Goal: Task Accomplishment & Management: Complete application form

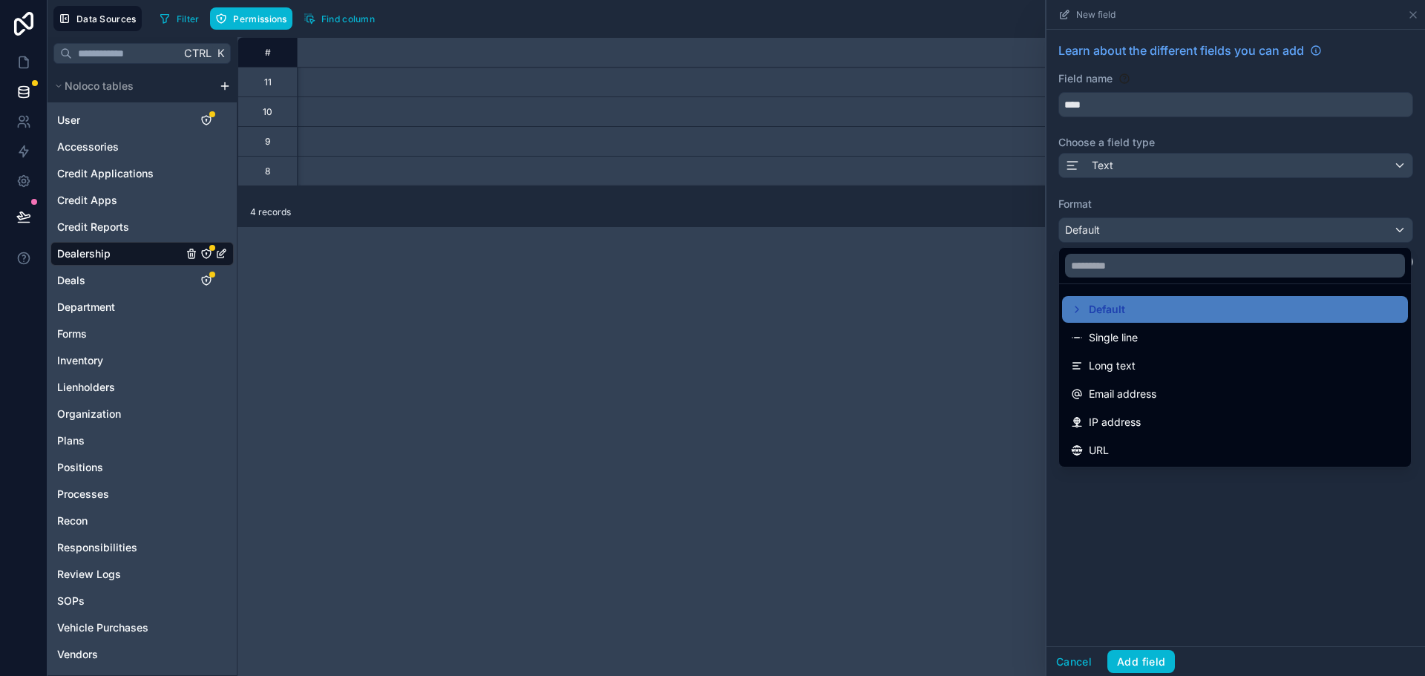
scroll to position [0, 7084]
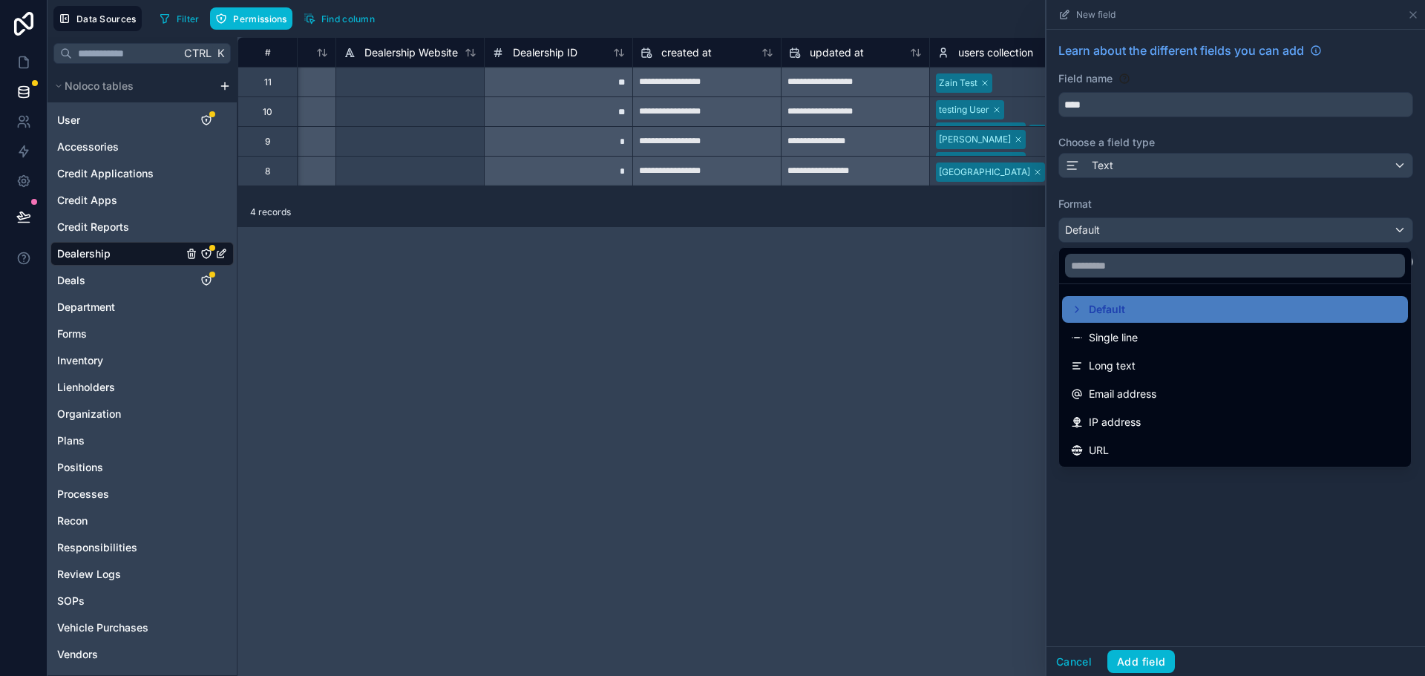
click at [1414, 13] on div at bounding box center [1235, 338] width 378 height 676
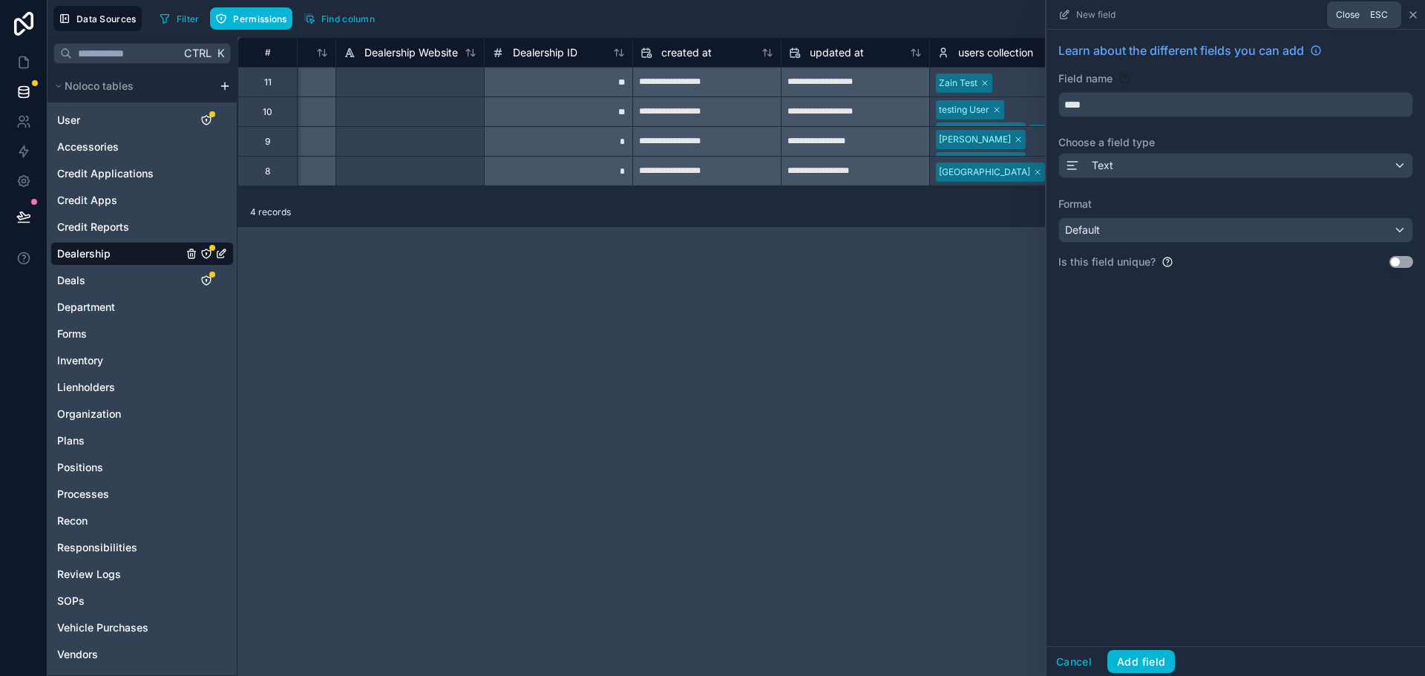
click at [1410, 16] on icon at bounding box center [1413, 15] width 12 height 12
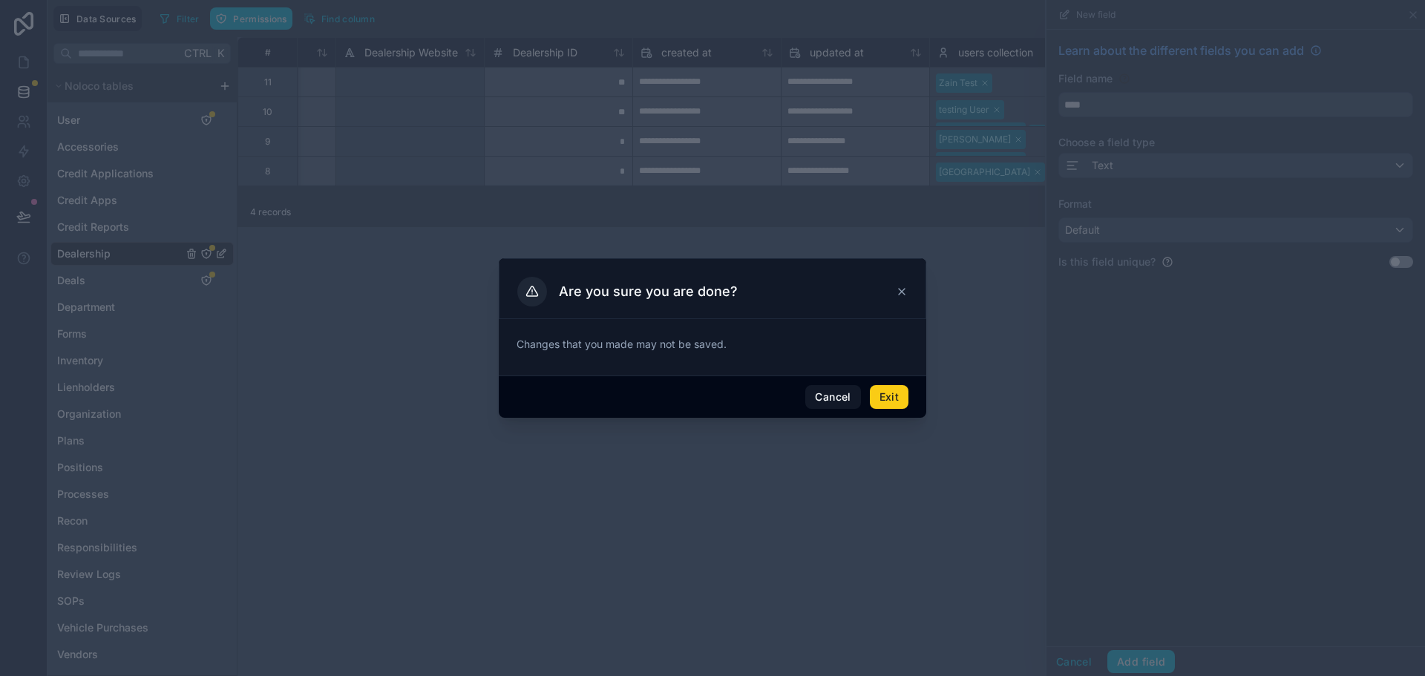
click at [892, 399] on button "Exit" at bounding box center [889, 397] width 39 height 24
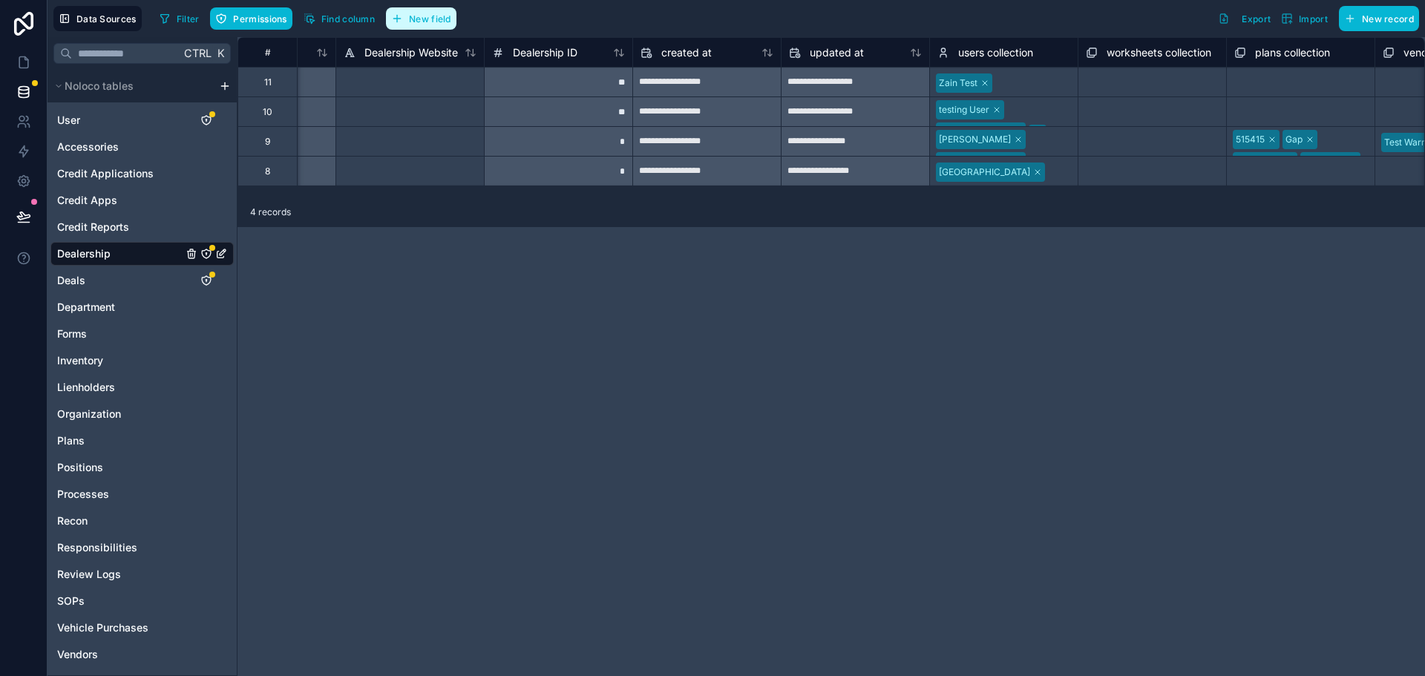
click at [437, 16] on span "New field" at bounding box center [430, 18] width 42 height 11
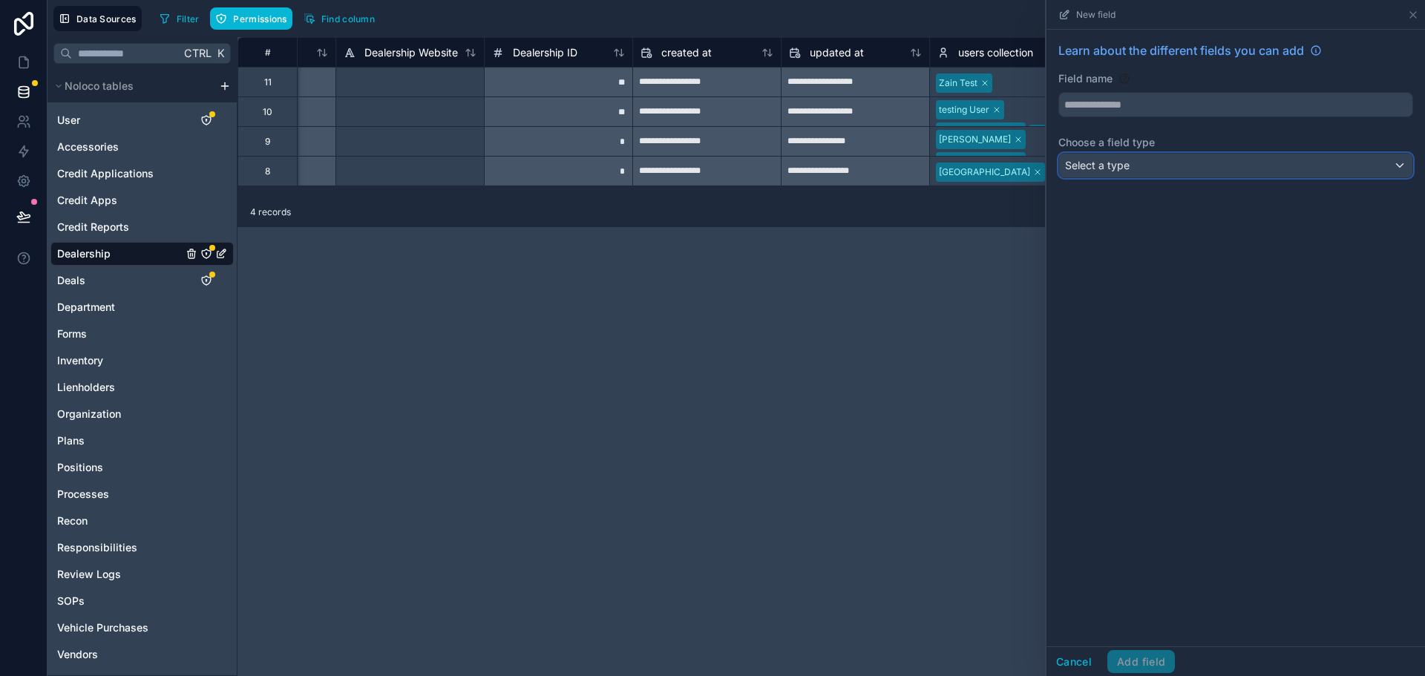
click at [1146, 160] on div "Select a type" at bounding box center [1235, 166] width 353 height 24
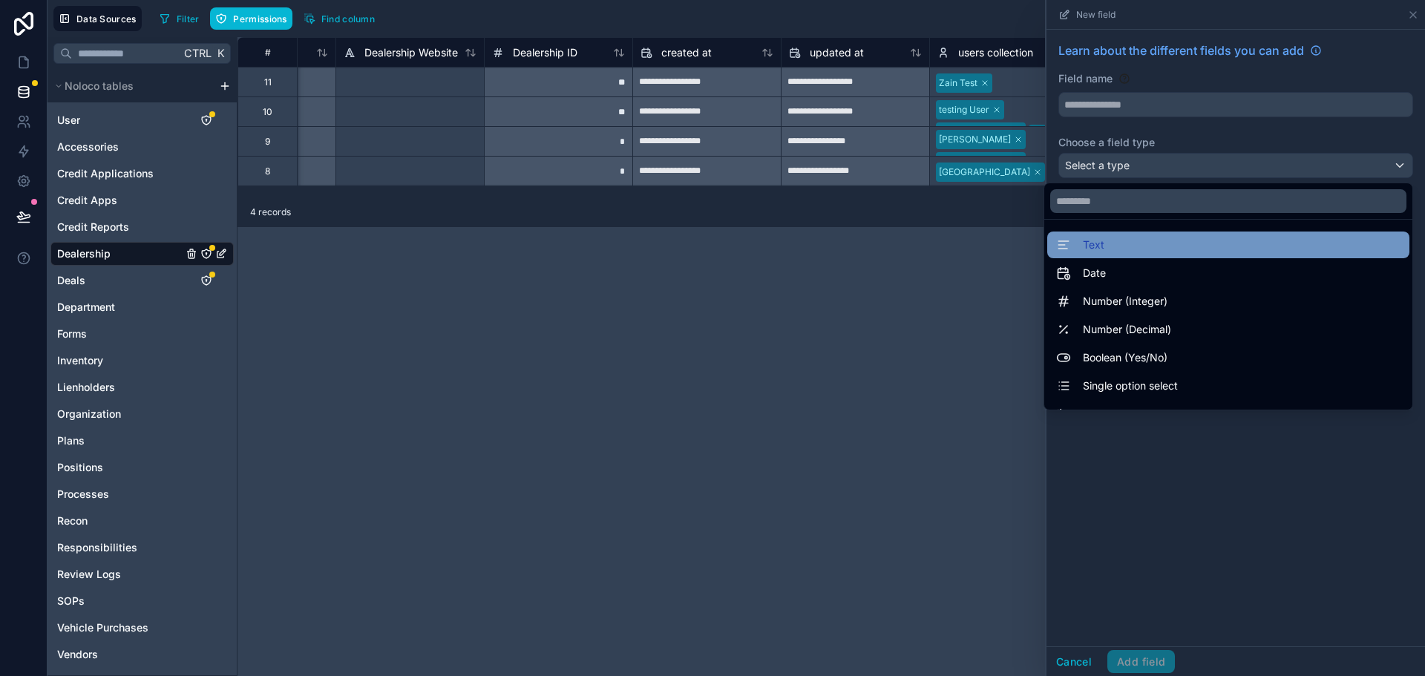
click at [1109, 252] on div "Text" at bounding box center [1228, 245] width 344 height 18
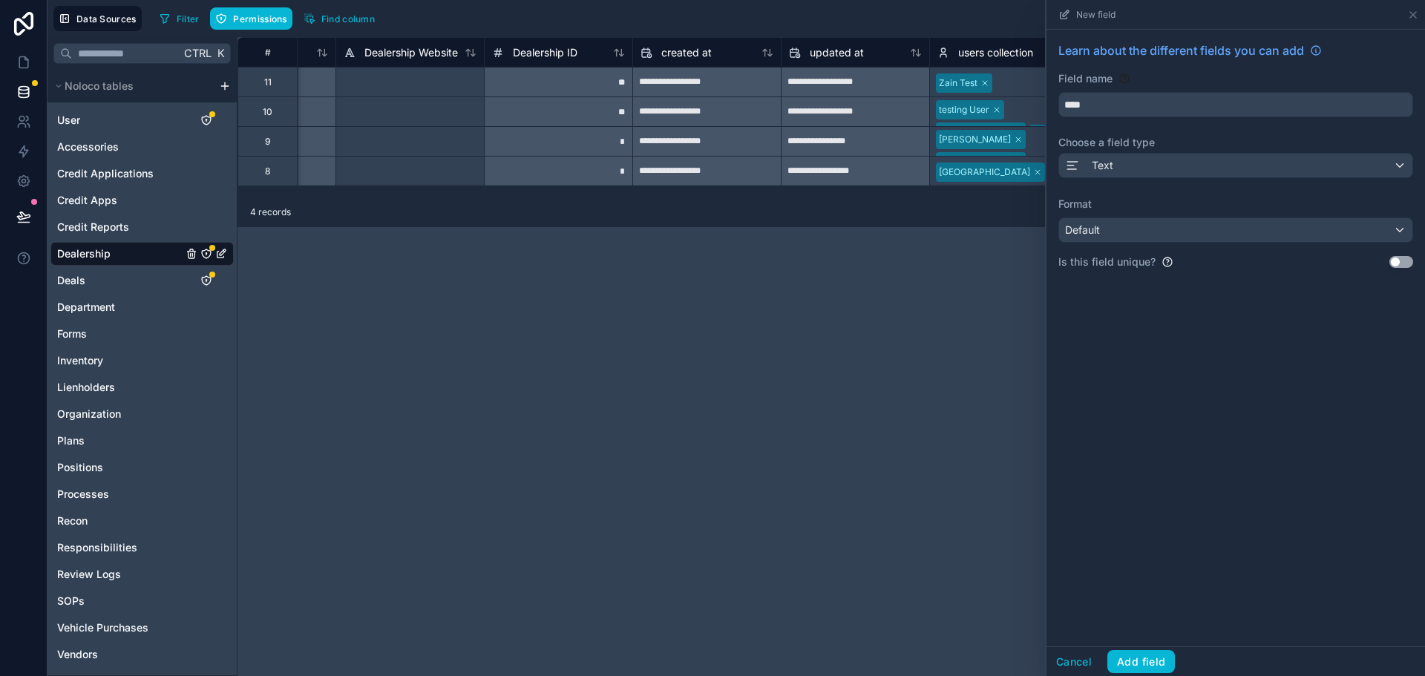
type input "****"
click at [1071, 661] on button "Cancel" at bounding box center [1073, 662] width 55 height 24
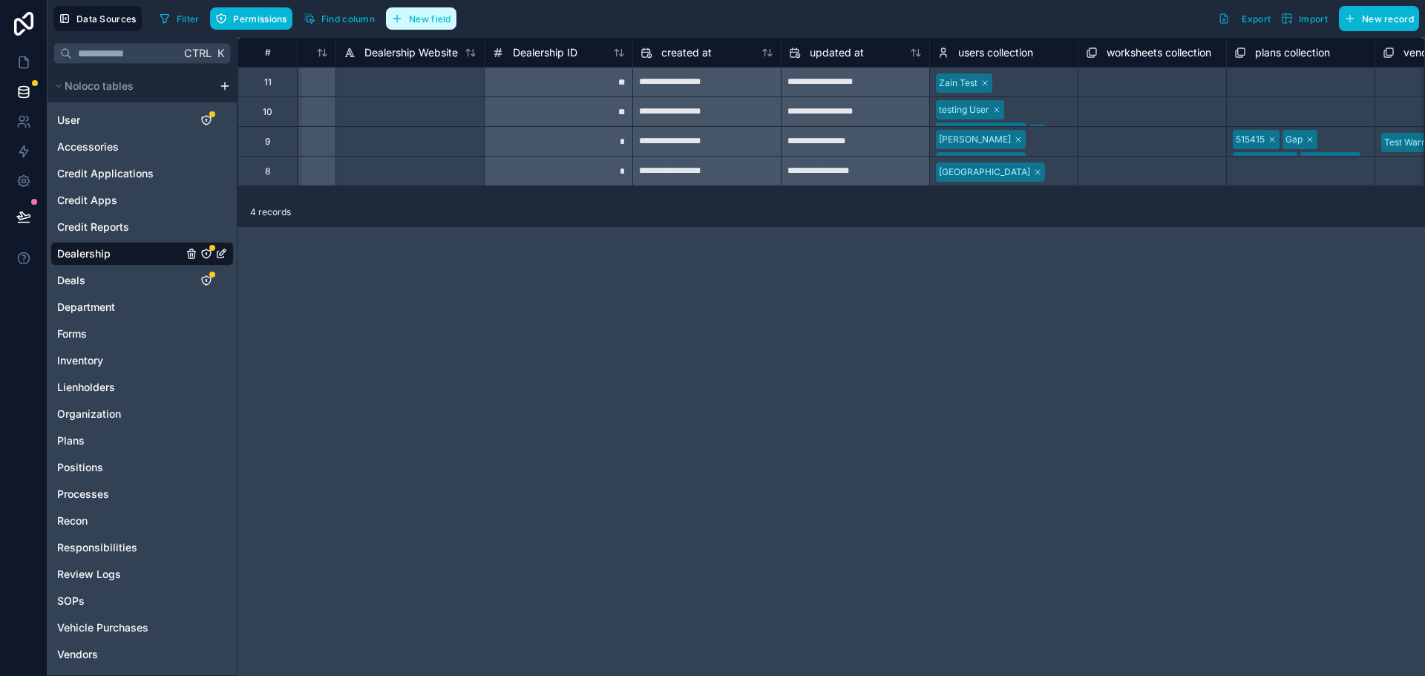
click at [433, 19] on span "New field" at bounding box center [430, 18] width 42 height 11
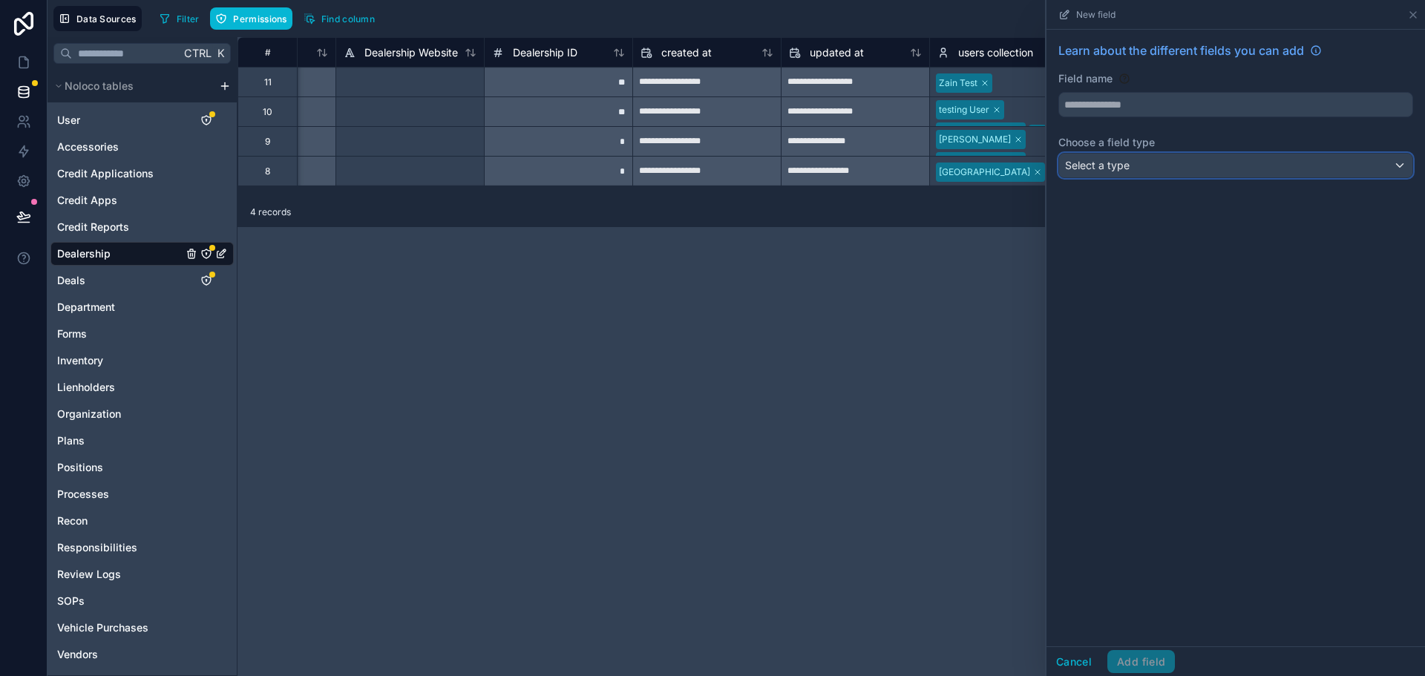
click at [1140, 165] on div "Select a type" at bounding box center [1235, 166] width 353 height 24
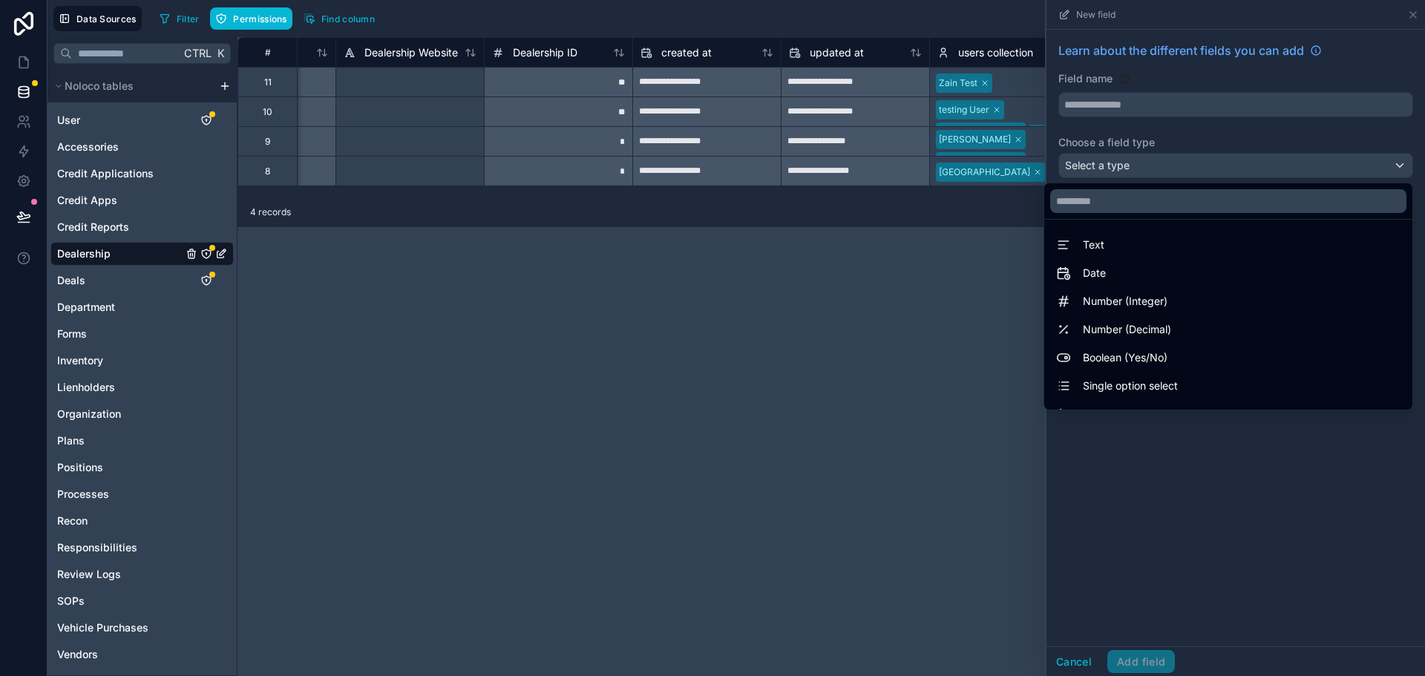
drag, startPoint x: 1124, startPoint y: 252, endPoint x: 1144, endPoint y: 249, distance: 20.3
click at [1144, 249] on div "Text" at bounding box center [1228, 245] width 344 height 18
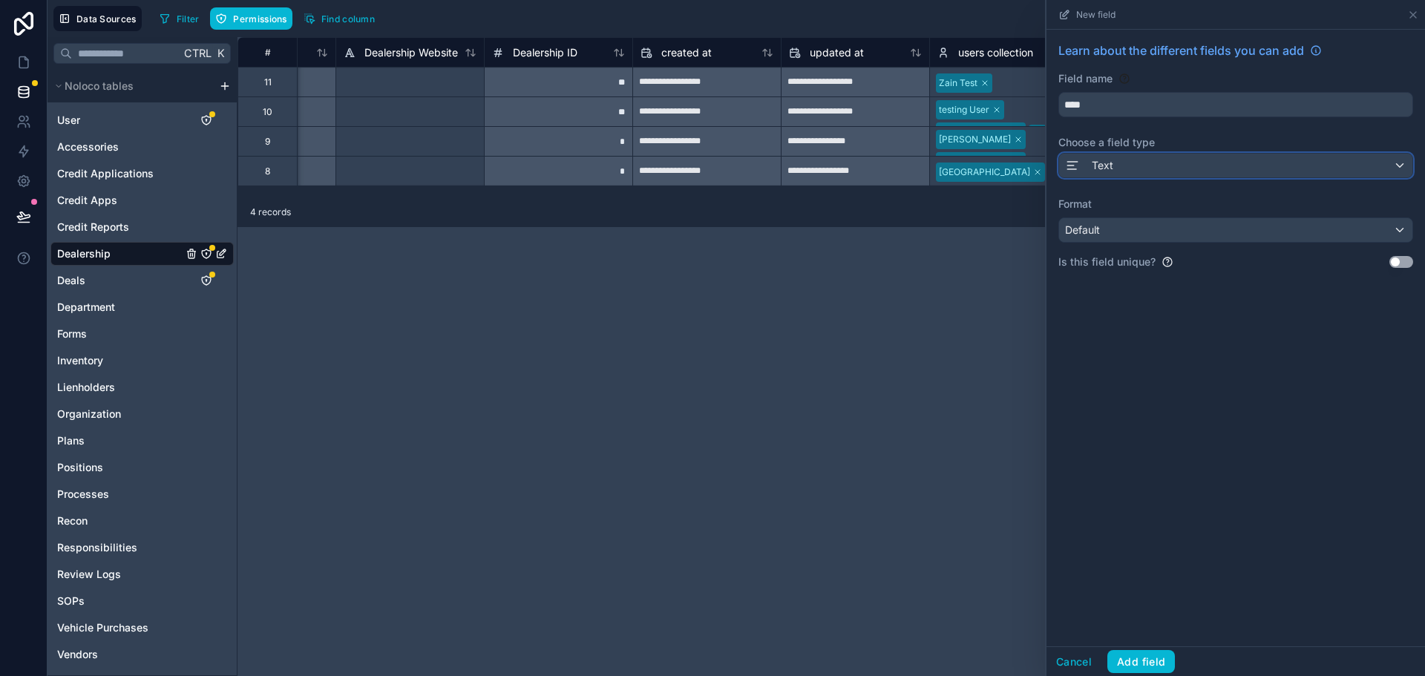
click at [1143, 173] on div "Text" at bounding box center [1235, 166] width 353 height 24
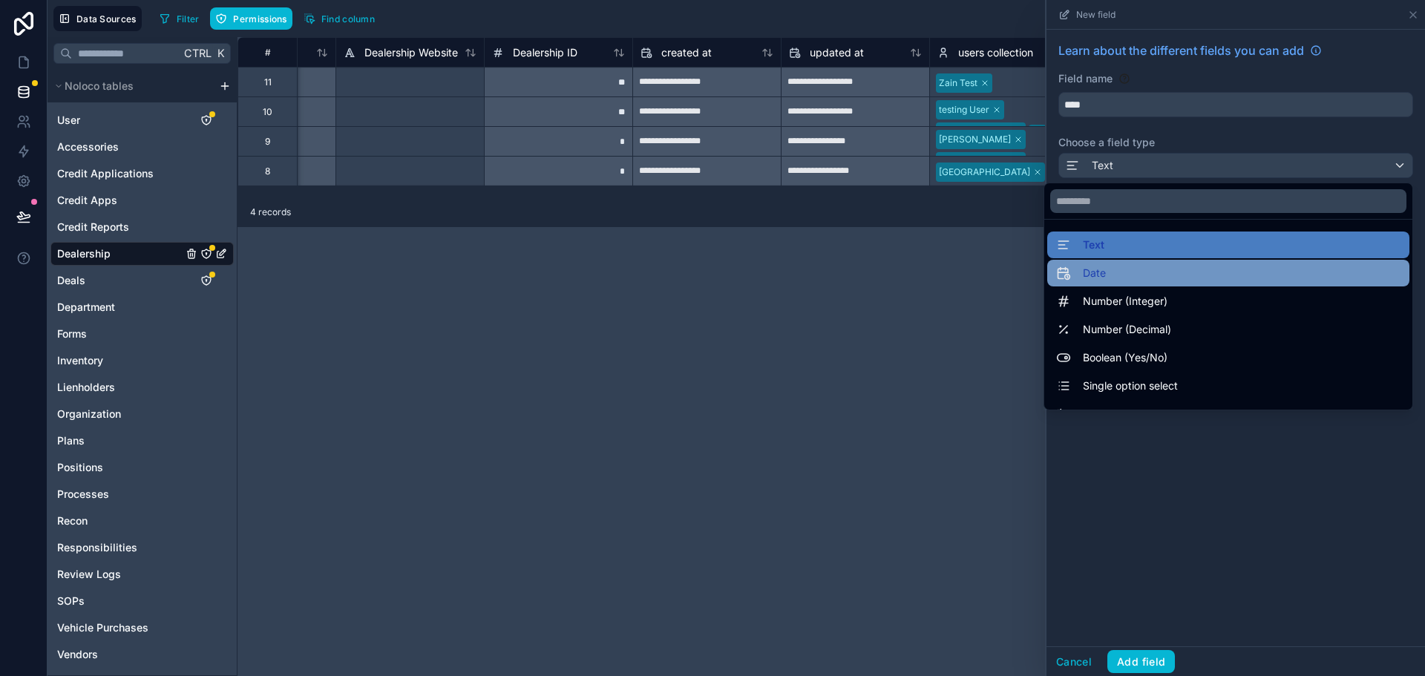
click at [1103, 269] on div "Date" at bounding box center [1228, 273] width 344 height 18
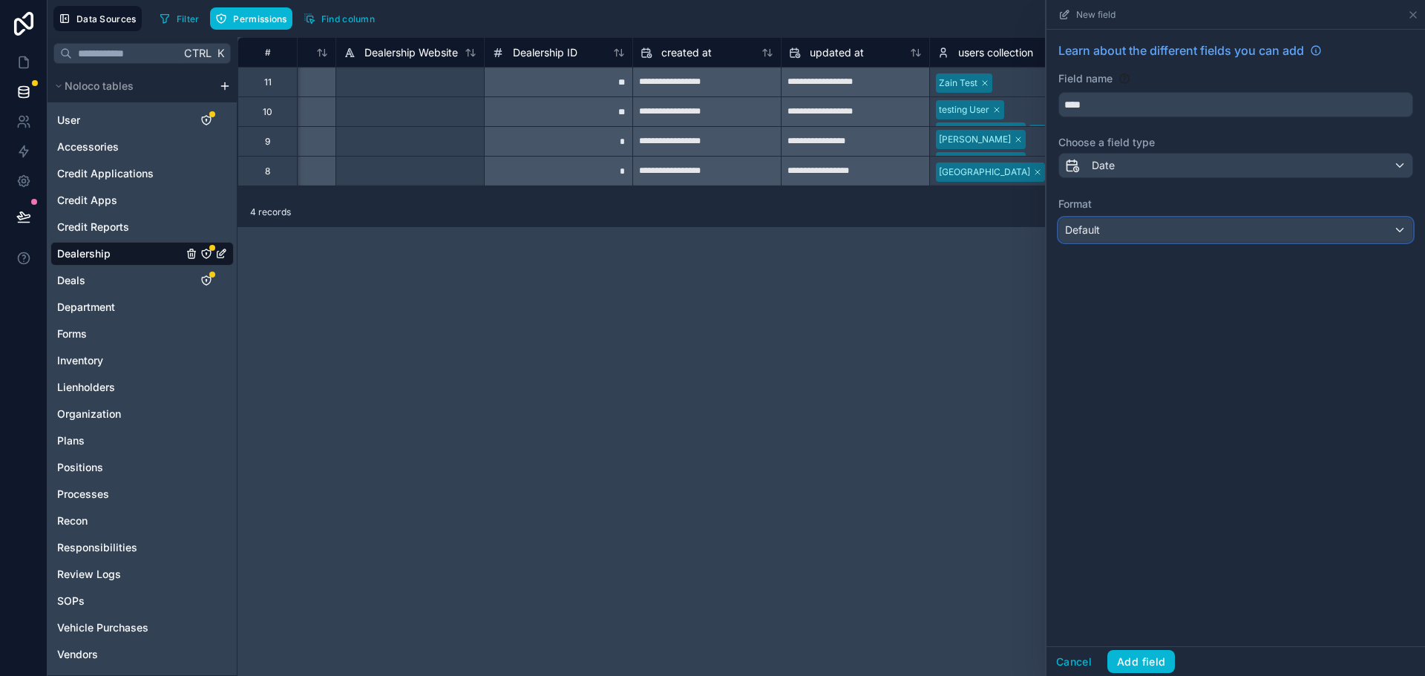
click at [1094, 229] on span "Default" at bounding box center [1082, 229] width 35 height 13
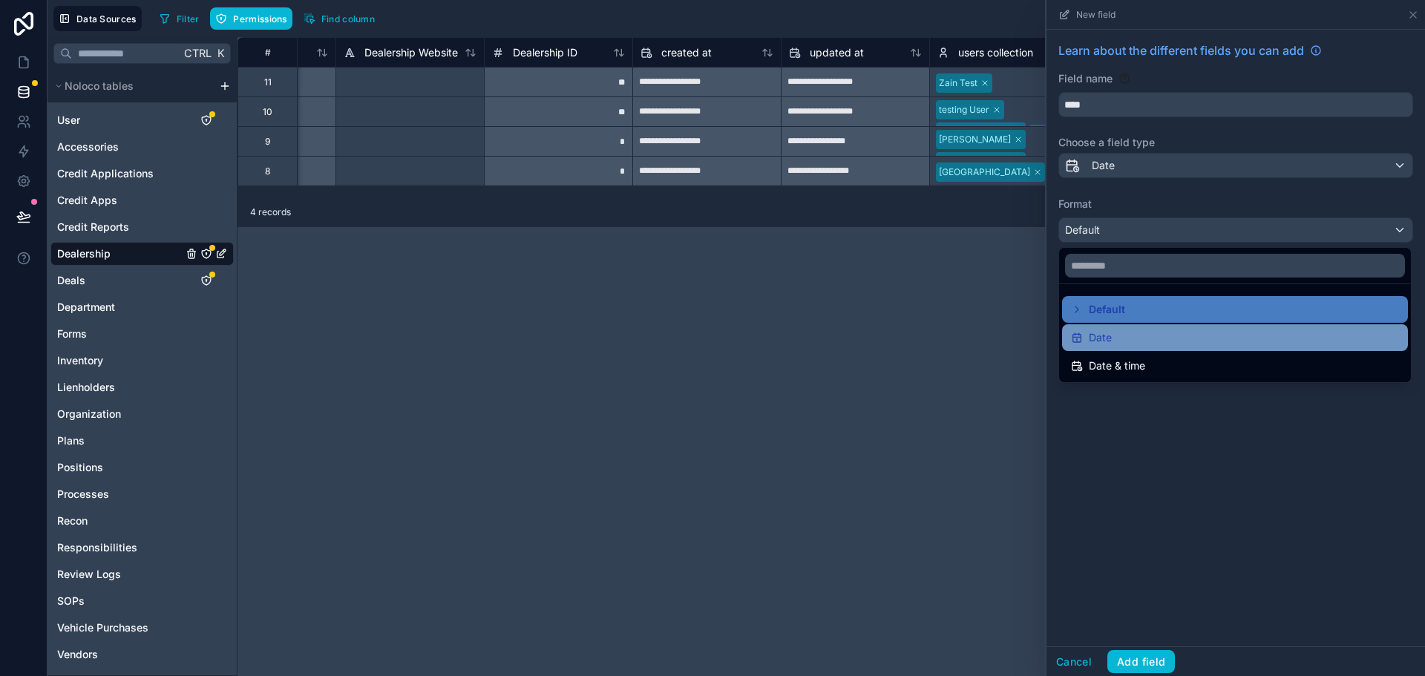
click at [1114, 330] on div "Date" at bounding box center [1235, 338] width 328 height 18
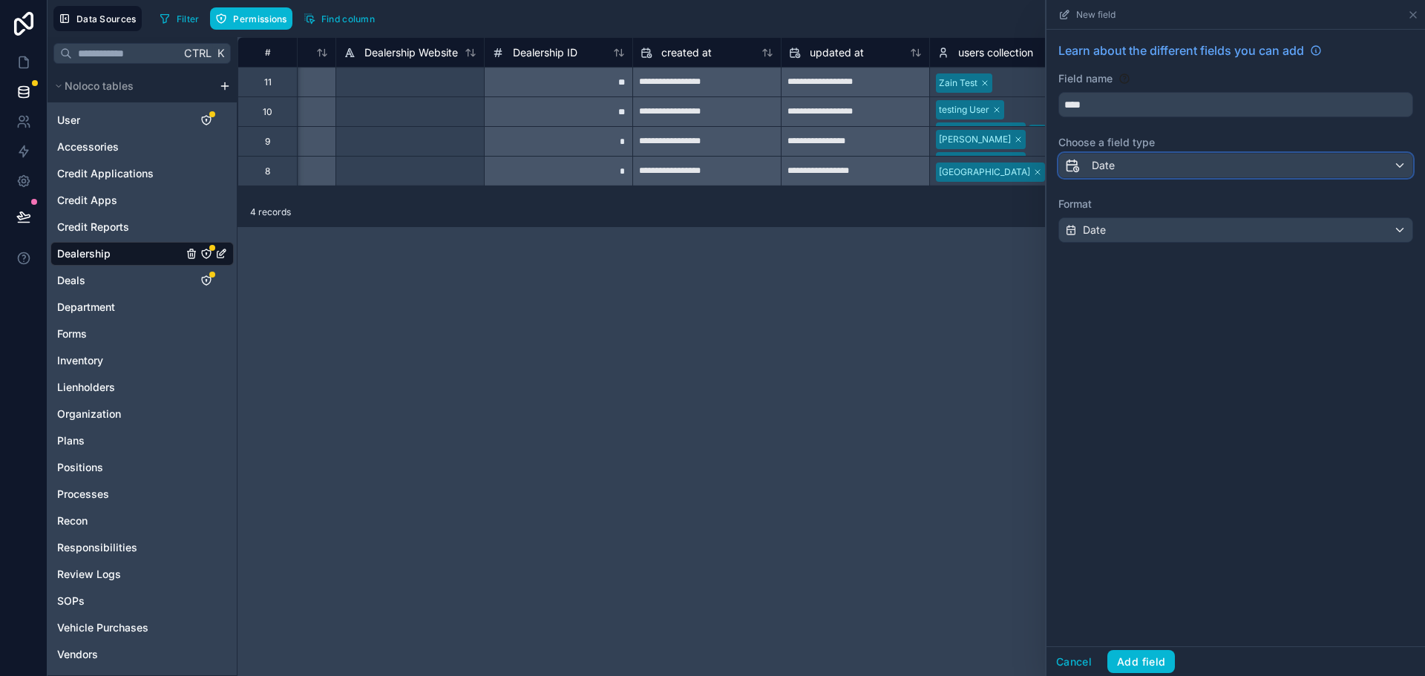
click at [1141, 167] on div "Date" at bounding box center [1235, 166] width 353 height 24
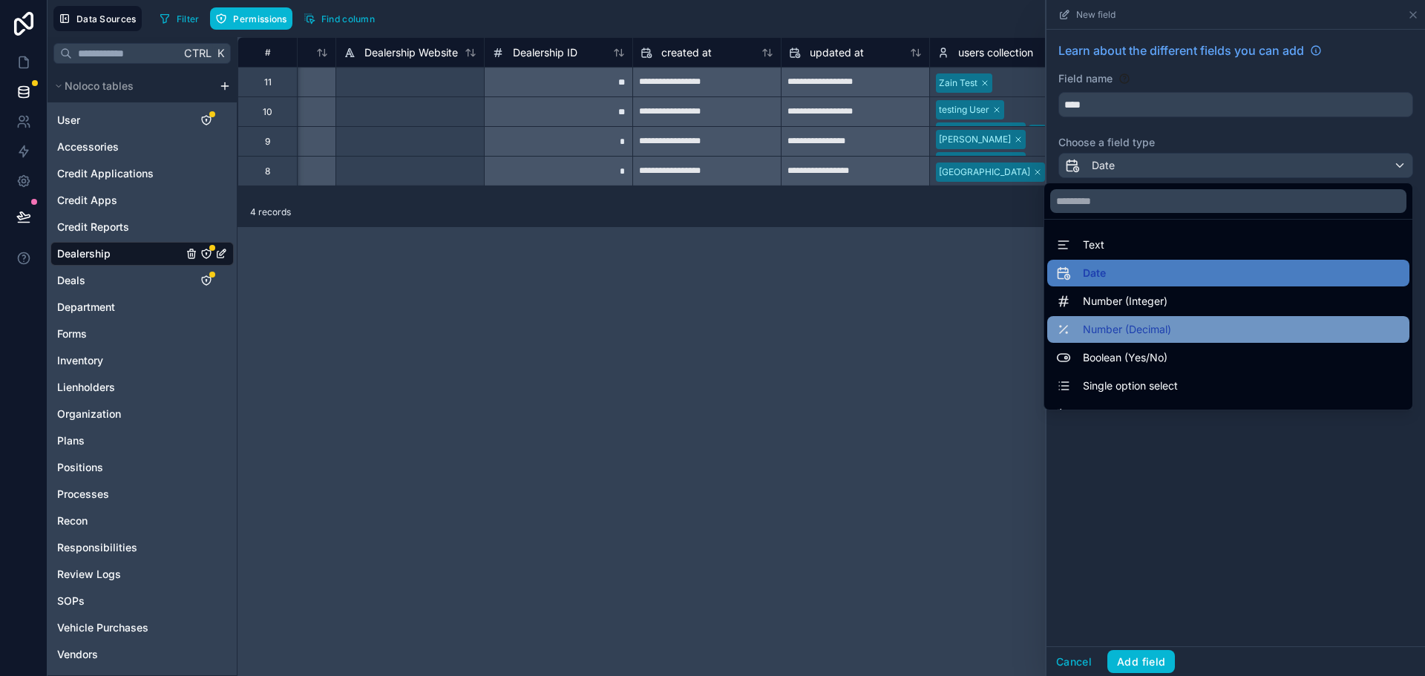
click at [1138, 332] on span "Number (Decimal)" at bounding box center [1127, 330] width 88 height 18
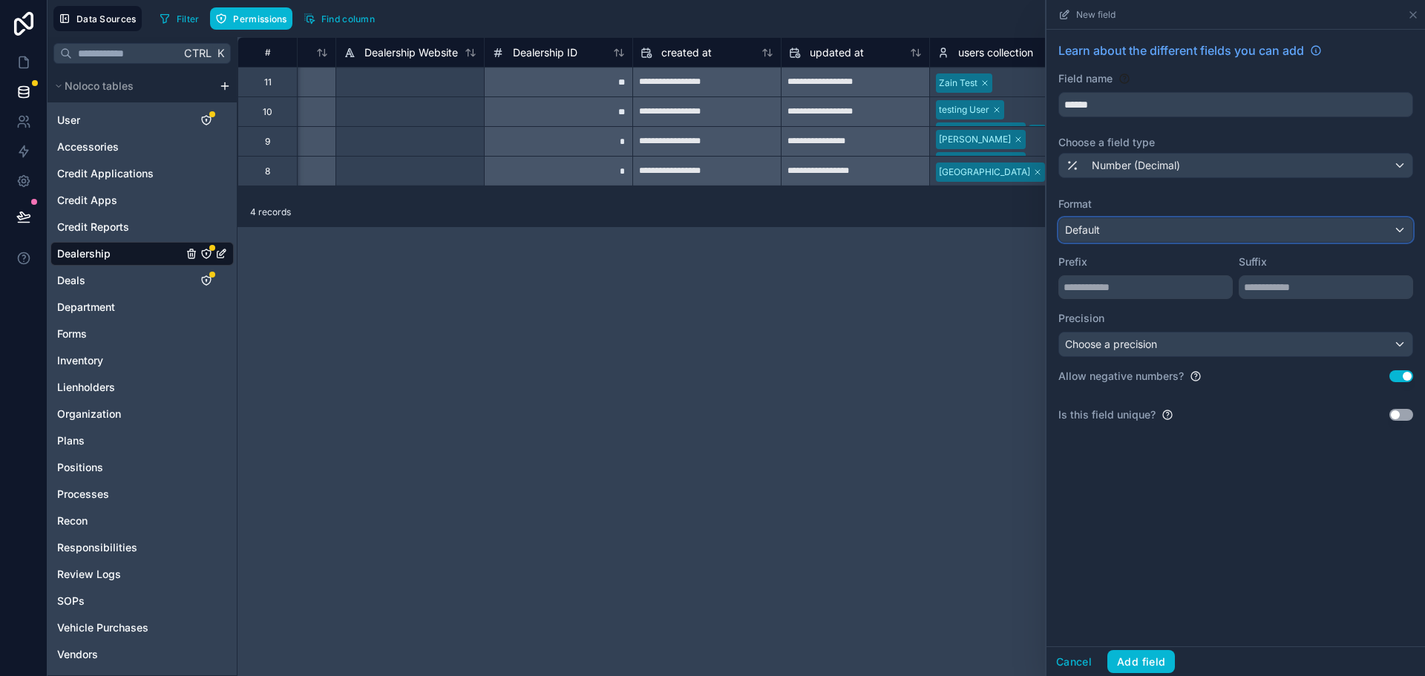
click at [1158, 236] on div "Default" at bounding box center [1235, 230] width 353 height 24
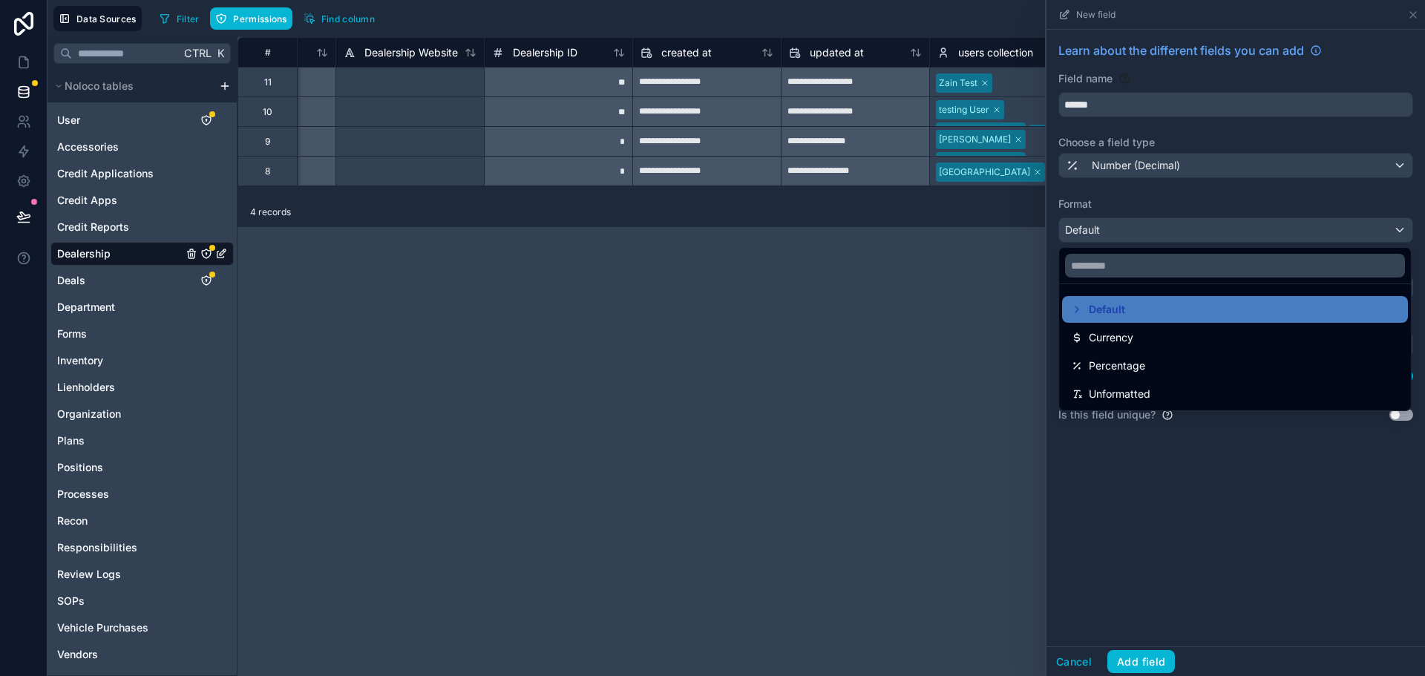
click at [1142, 204] on div at bounding box center [1235, 338] width 378 height 676
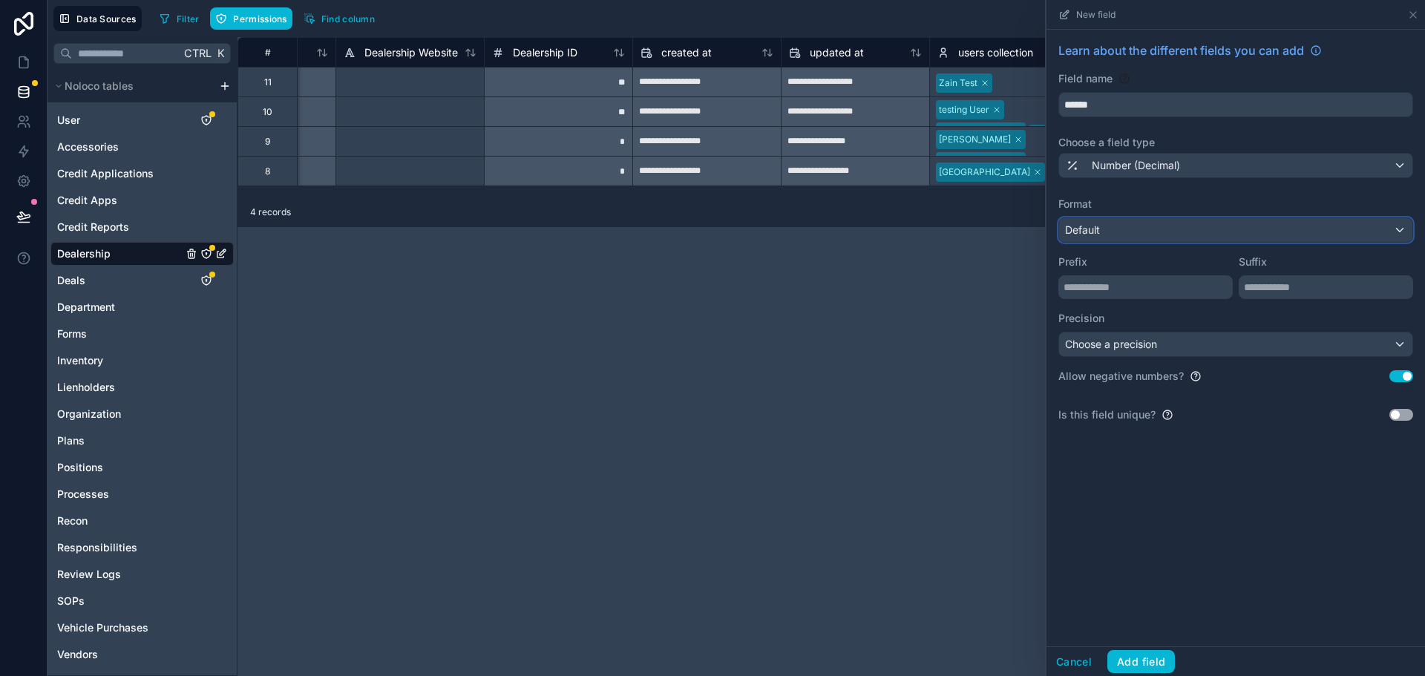
click at [1116, 221] on div "Default" at bounding box center [1235, 230] width 353 height 24
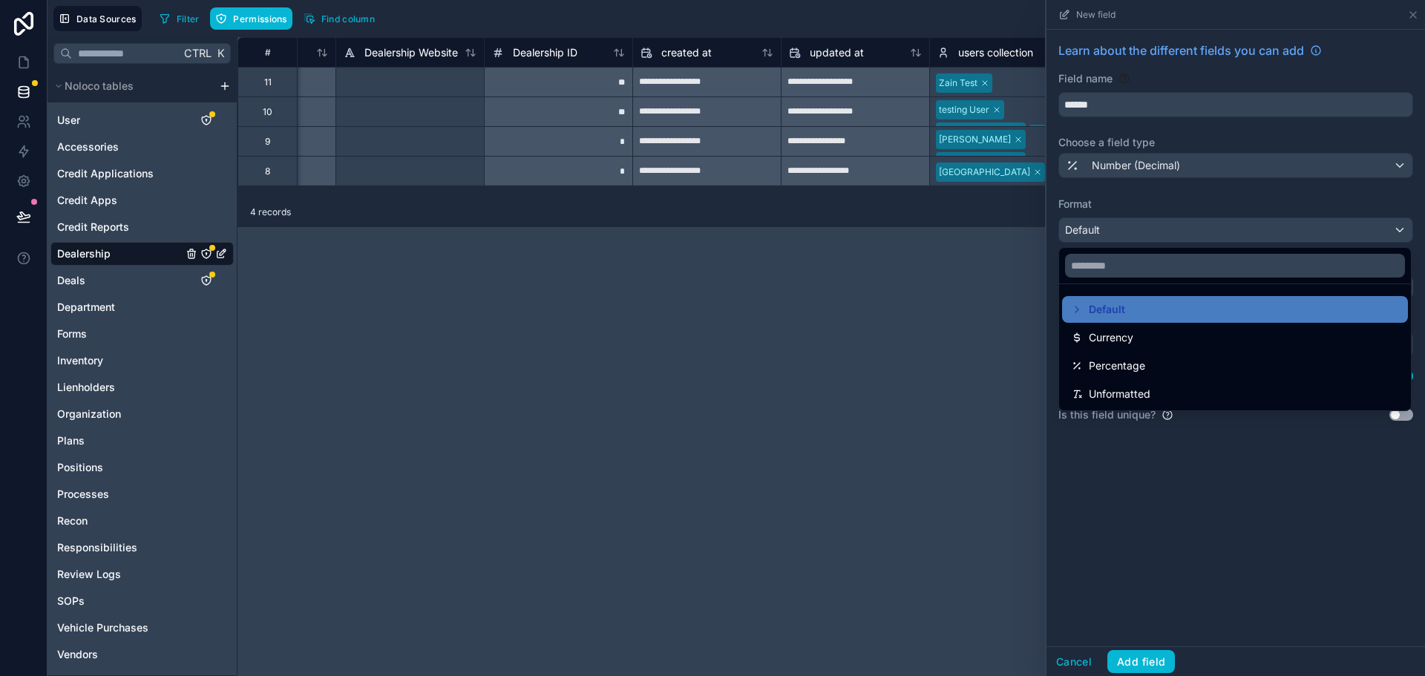
click at [1116, 197] on div at bounding box center [1235, 338] width 378 height 676
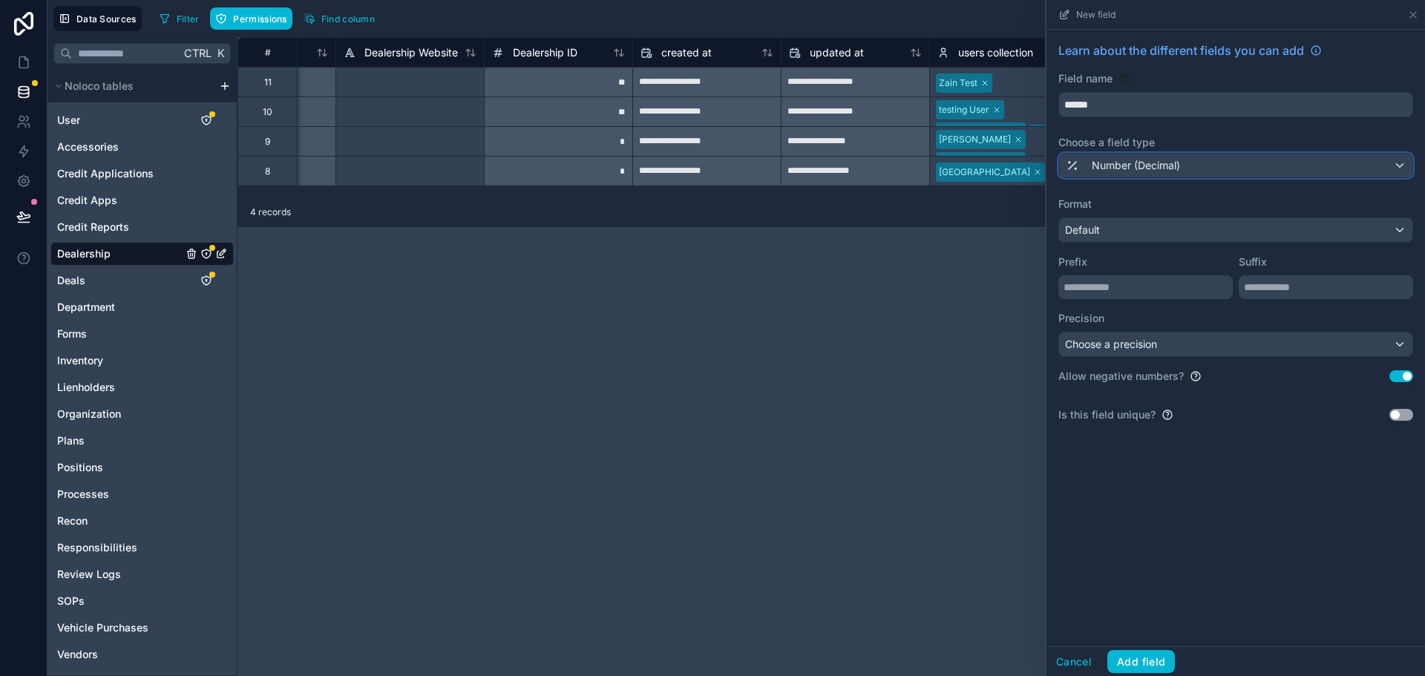
click at [1112, 158] on span "Number (Decimal)" at bounding box center [1135, 165] width 88 height 15
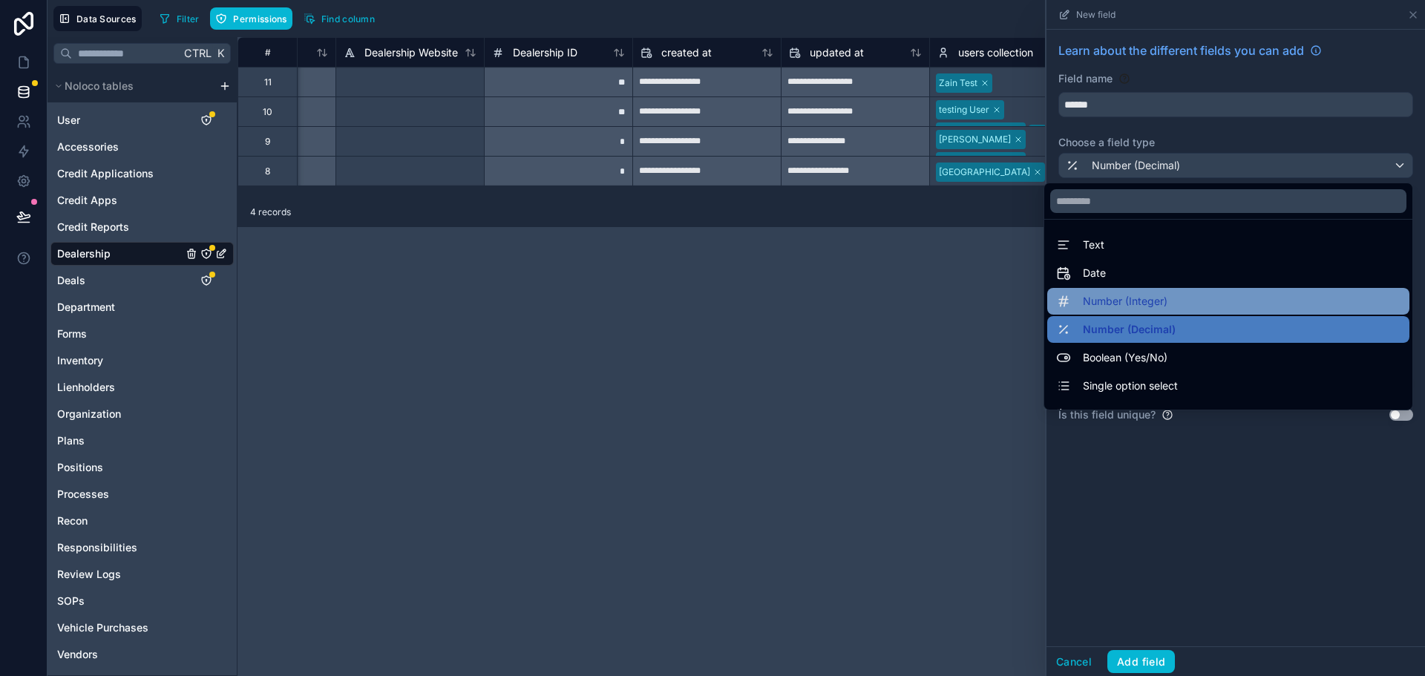
click at [1134, 301] on span "Number (Integer)" at bounding box center [1125, 301] width 85 height 18
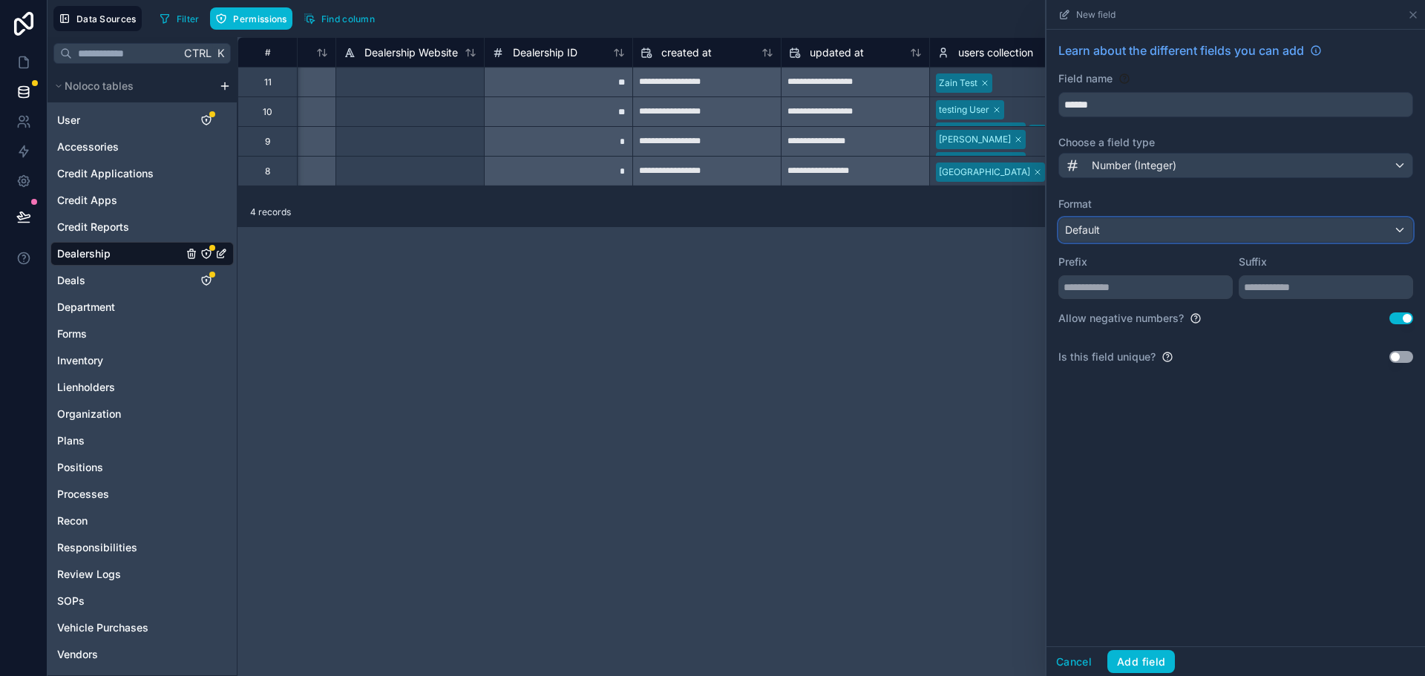
click at [1127, 233] on div "Default" at bounding box center [1235, 230] width 353 height 24
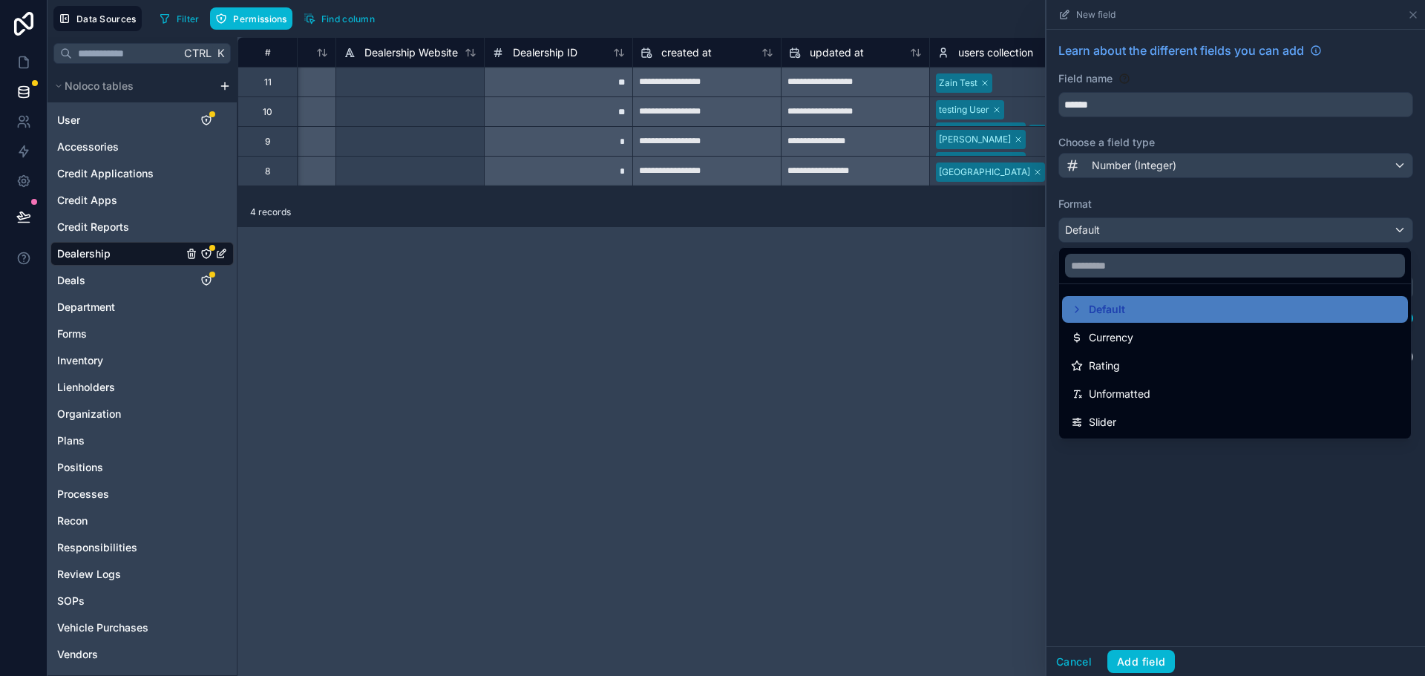
click at [1129, 202] on div at bounding box center [1235, 338] width 378 height 676
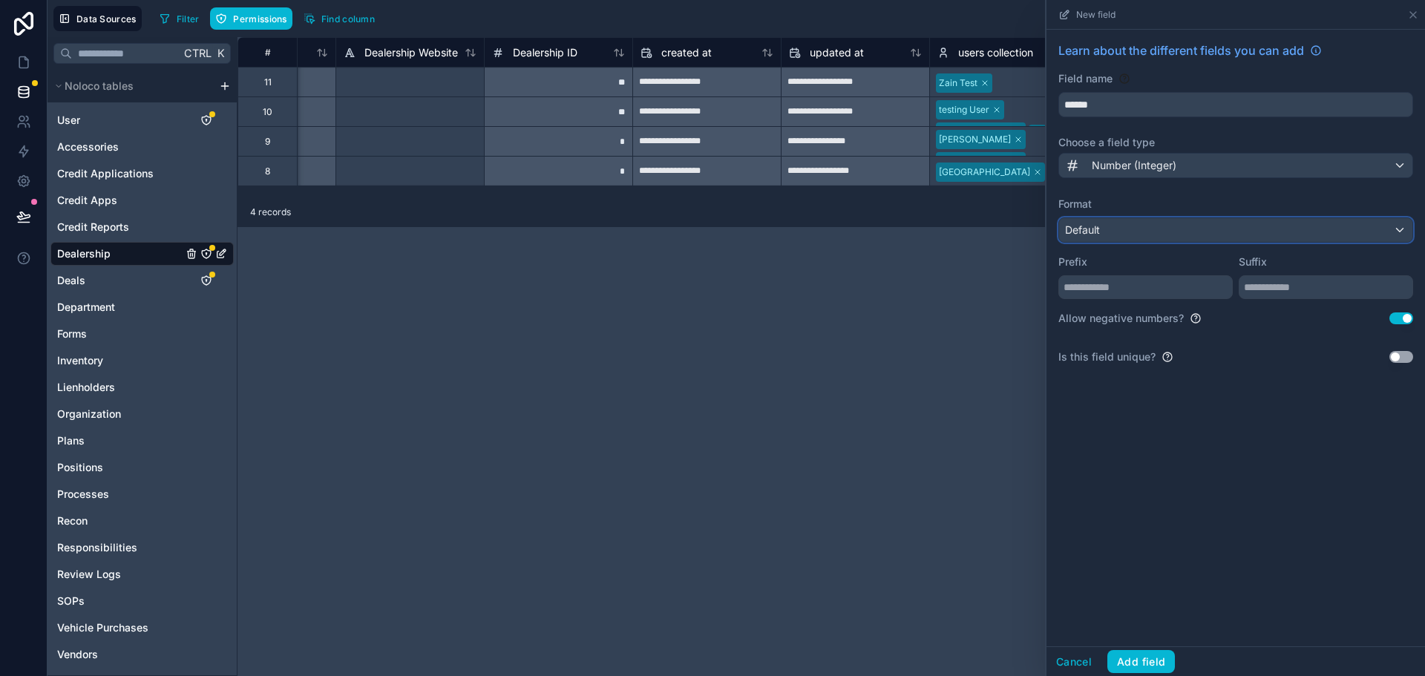
click at [1134, 229] on div "Default" at bounding box center [1235, 230] width 353 height 24
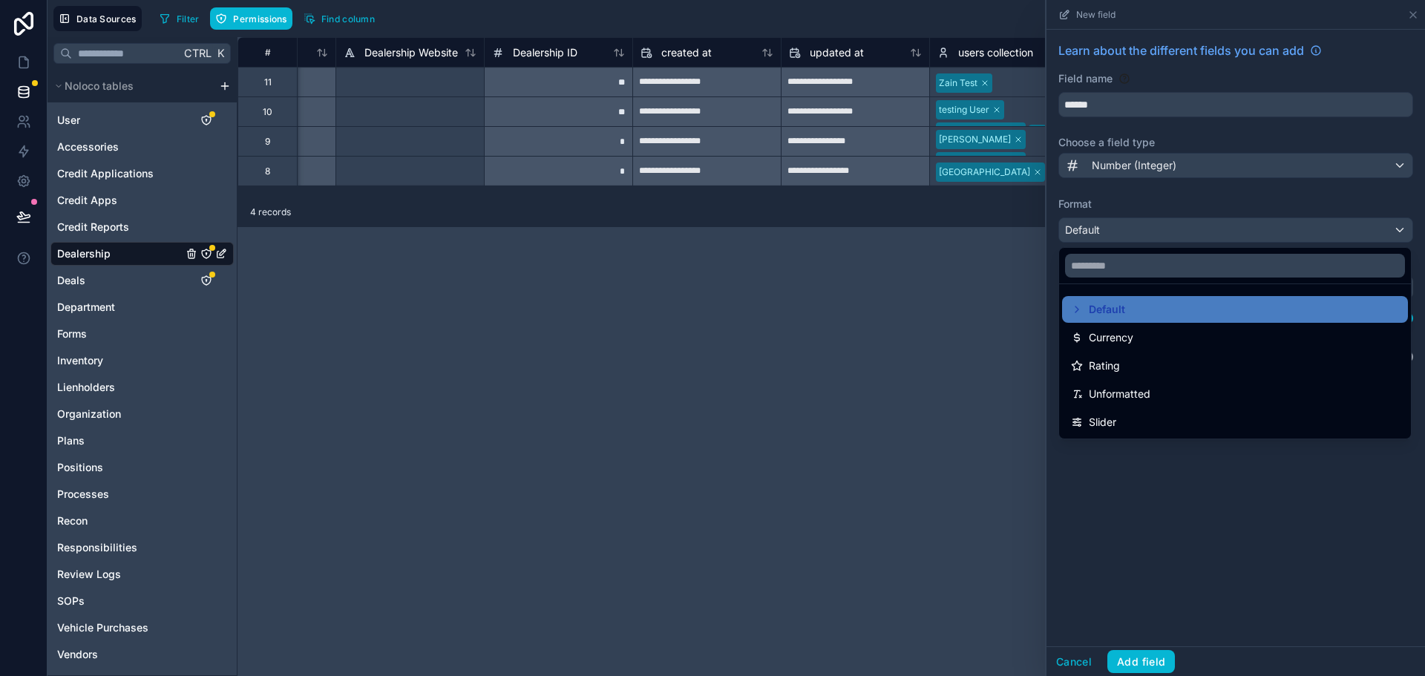
click at [1143, 168] on div at bounding box center [1235, 338] width 378 height 676
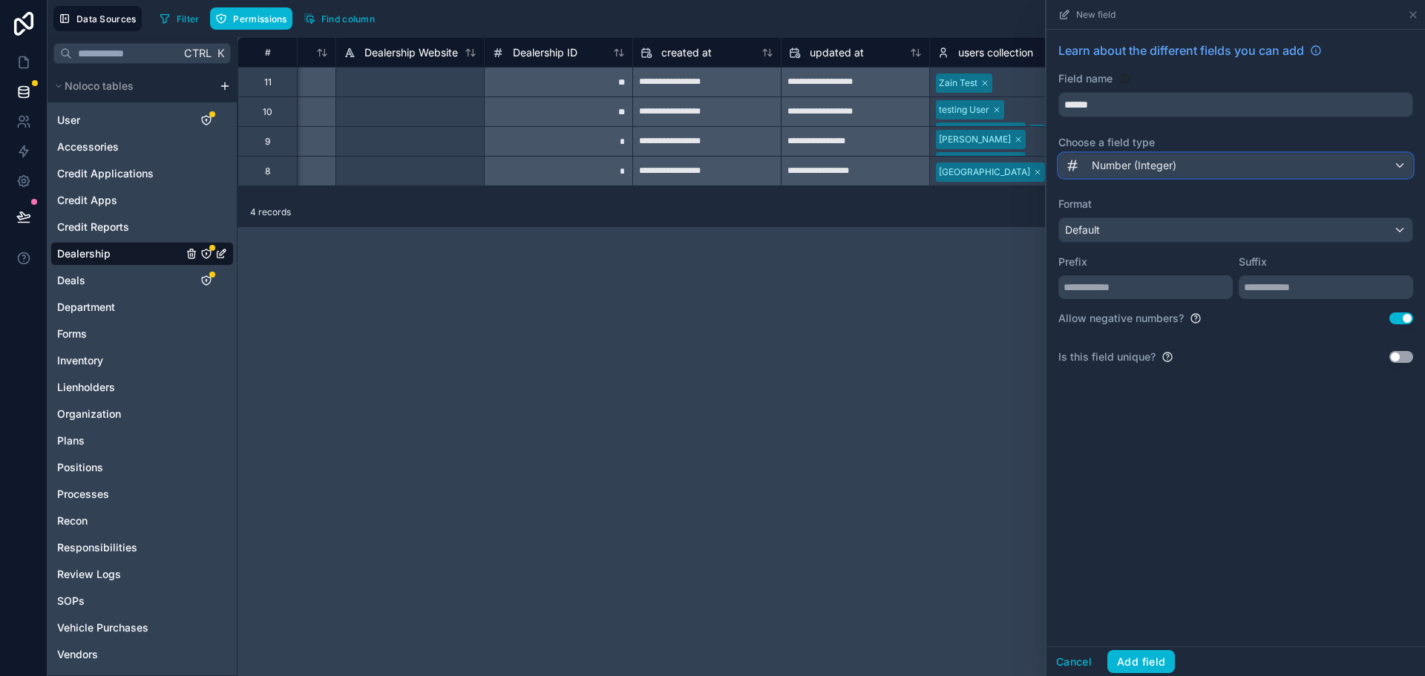
click at [1143, 167] on span "Number (Integer)" at bounding box center [1133, 165] width 85 height 15
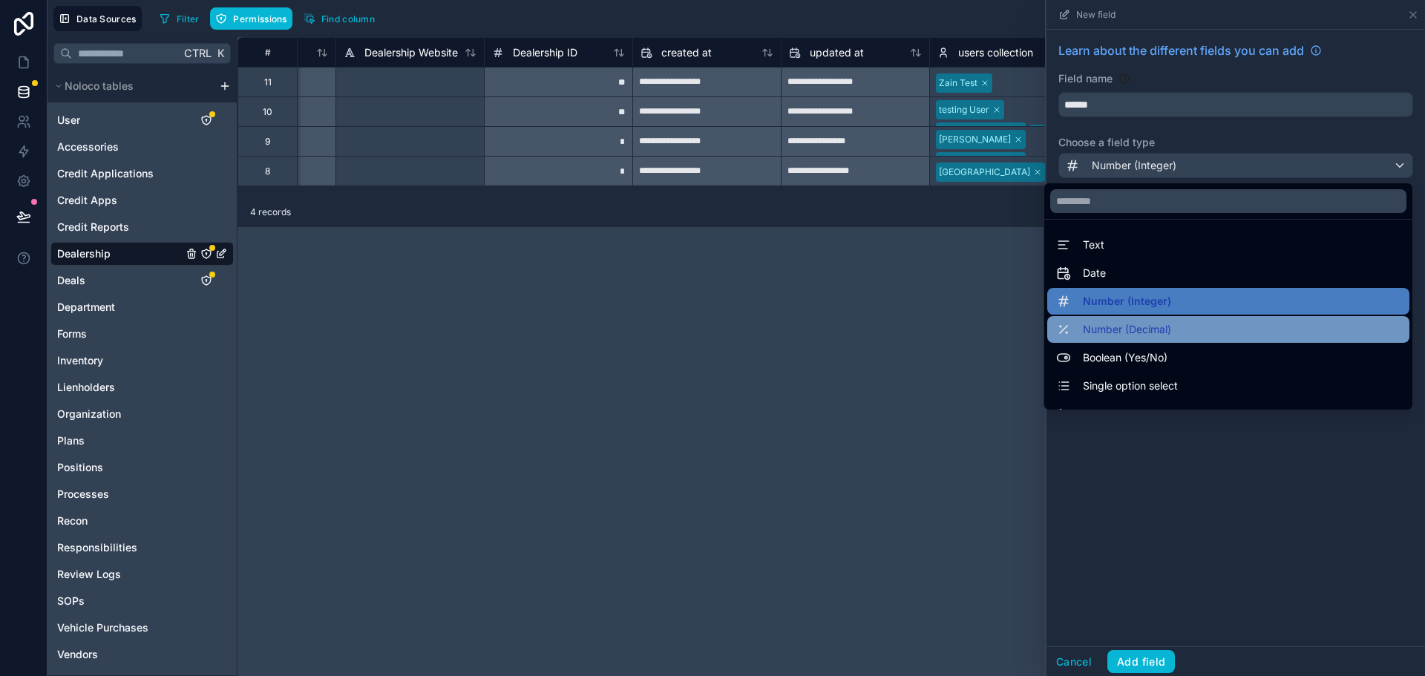
click at [1092, 329] on span "Number (Decimal)" at bounding box center [1127, 330] width 88 height 18
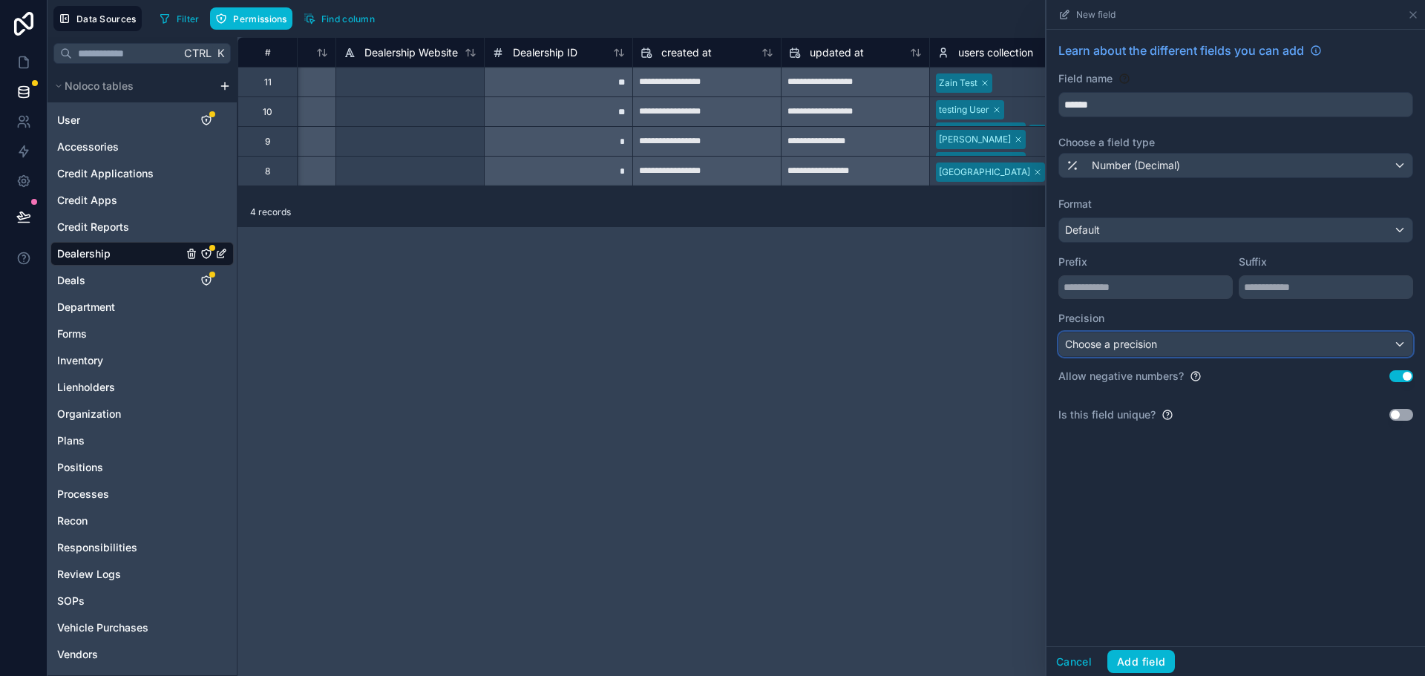
click at [1190, 349] on div "Choose a precision" at bounding box center [1235, 344] width 353 height 24
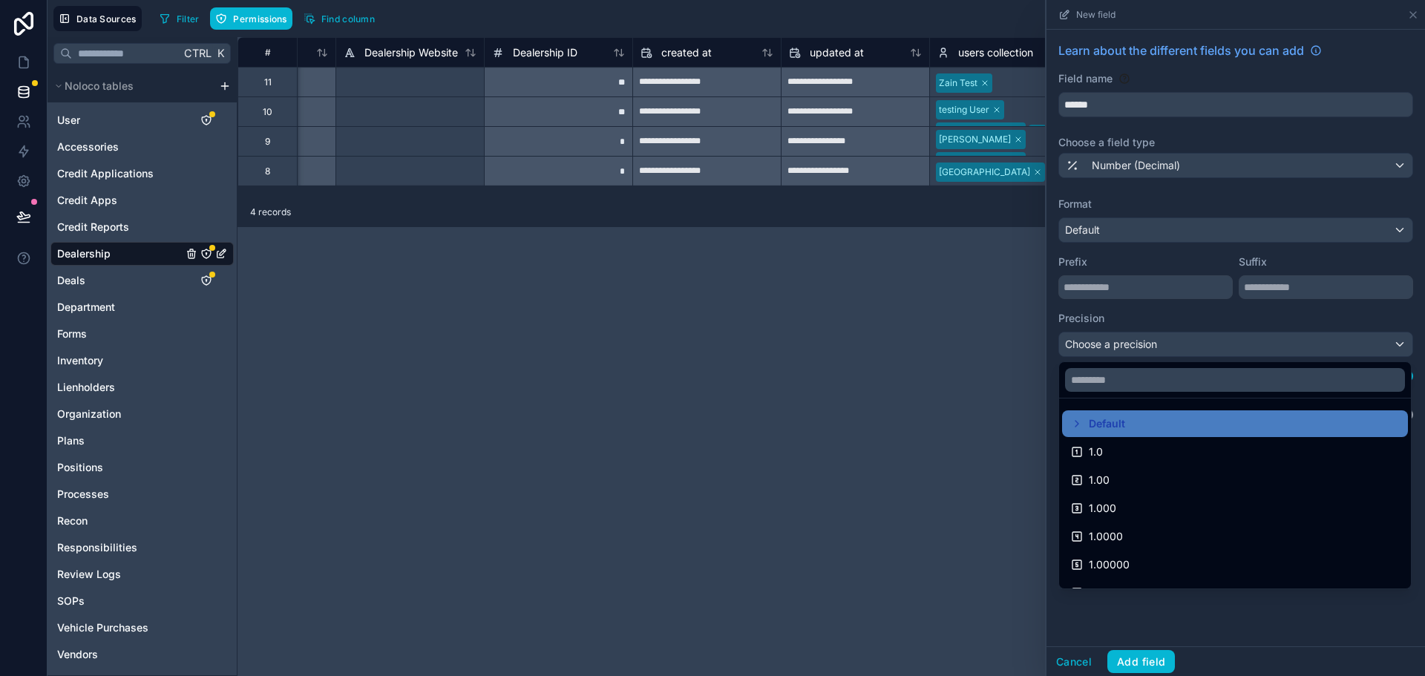
click at [1114, 320] on div at bounding box center [1235, 338] width 378 height 676
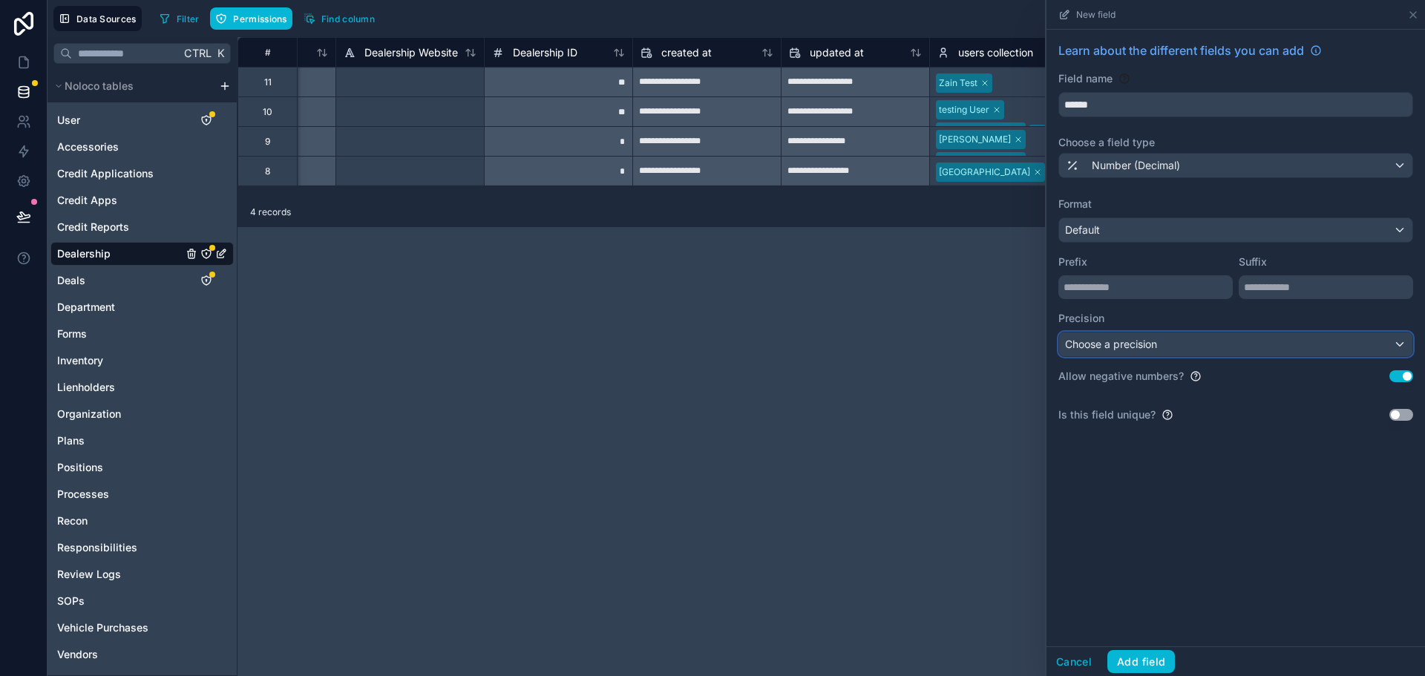
click at [1122, 344] on span "Choose a precision" at bounding box center [1111, 344] width 92 height 13
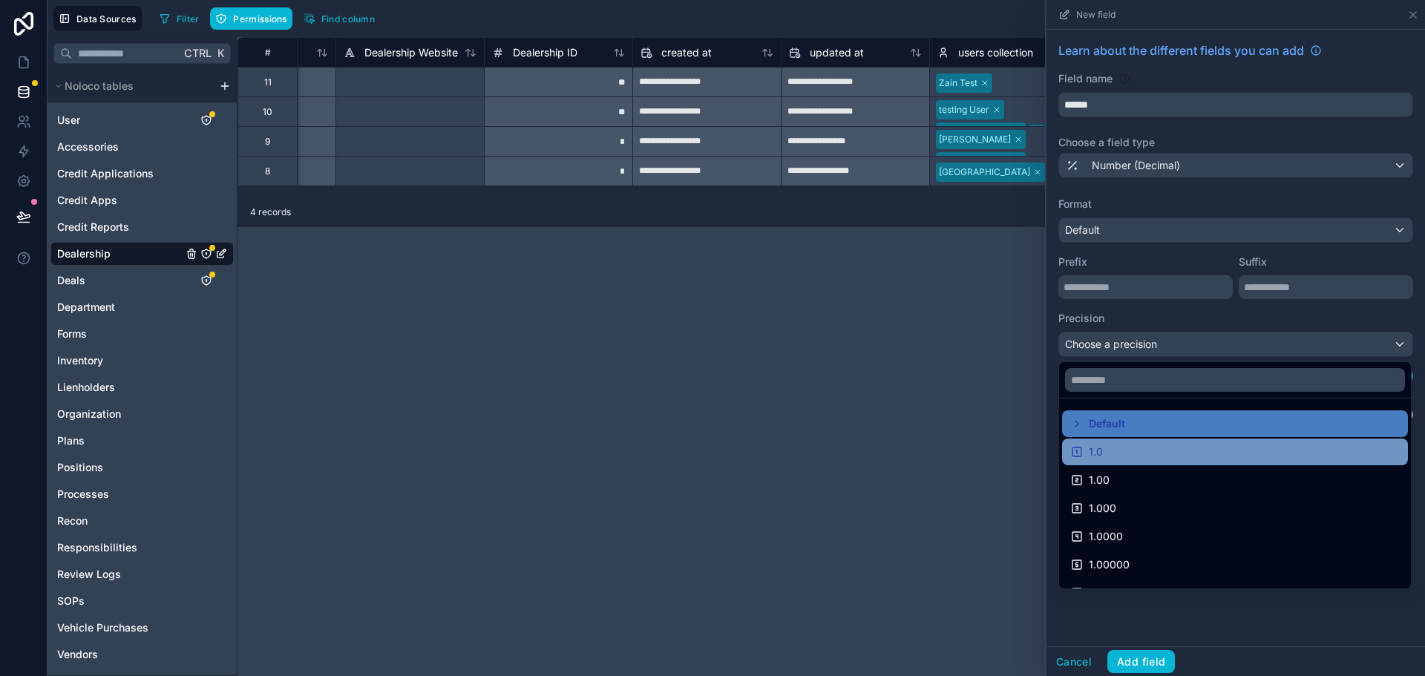
click at [1120, 456] on div "1.0" at bounding box center [1235, 452] width 328 height 18
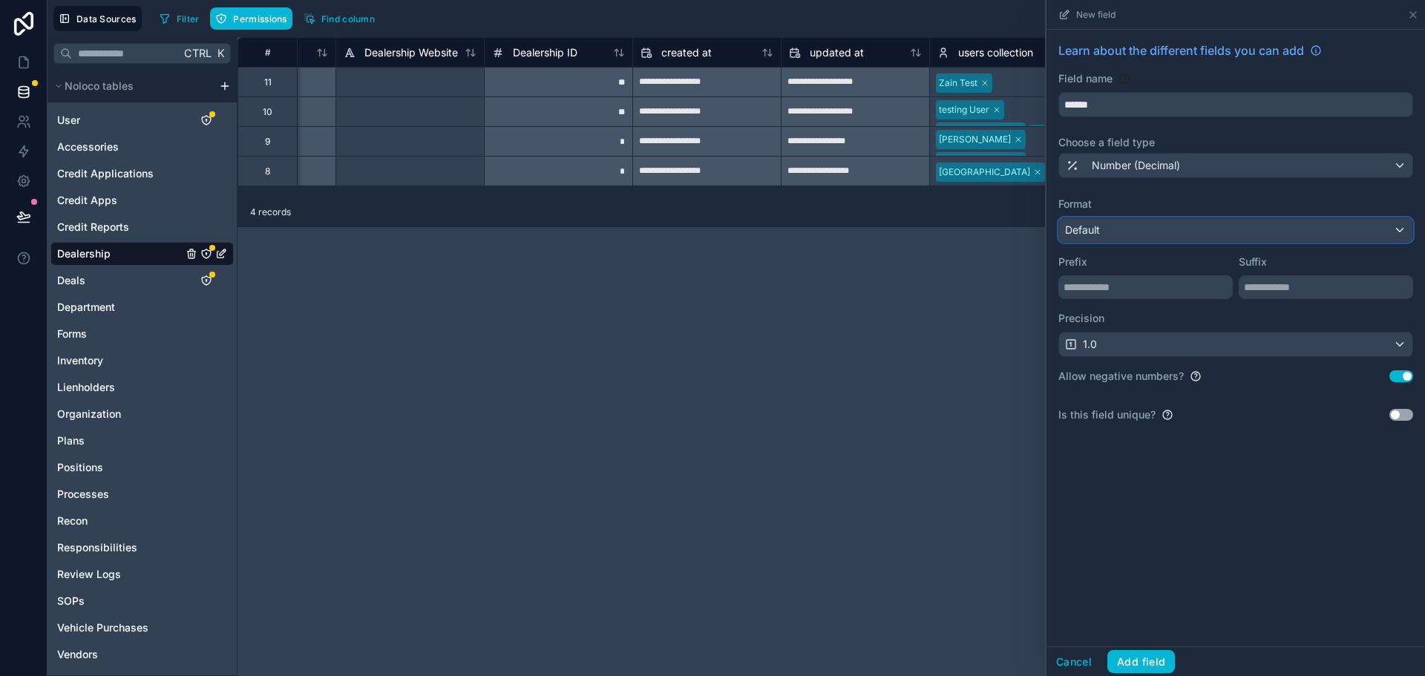
click at [1215, 233] on div "Default" at bounding box center [1235, 230] width 353 height 24
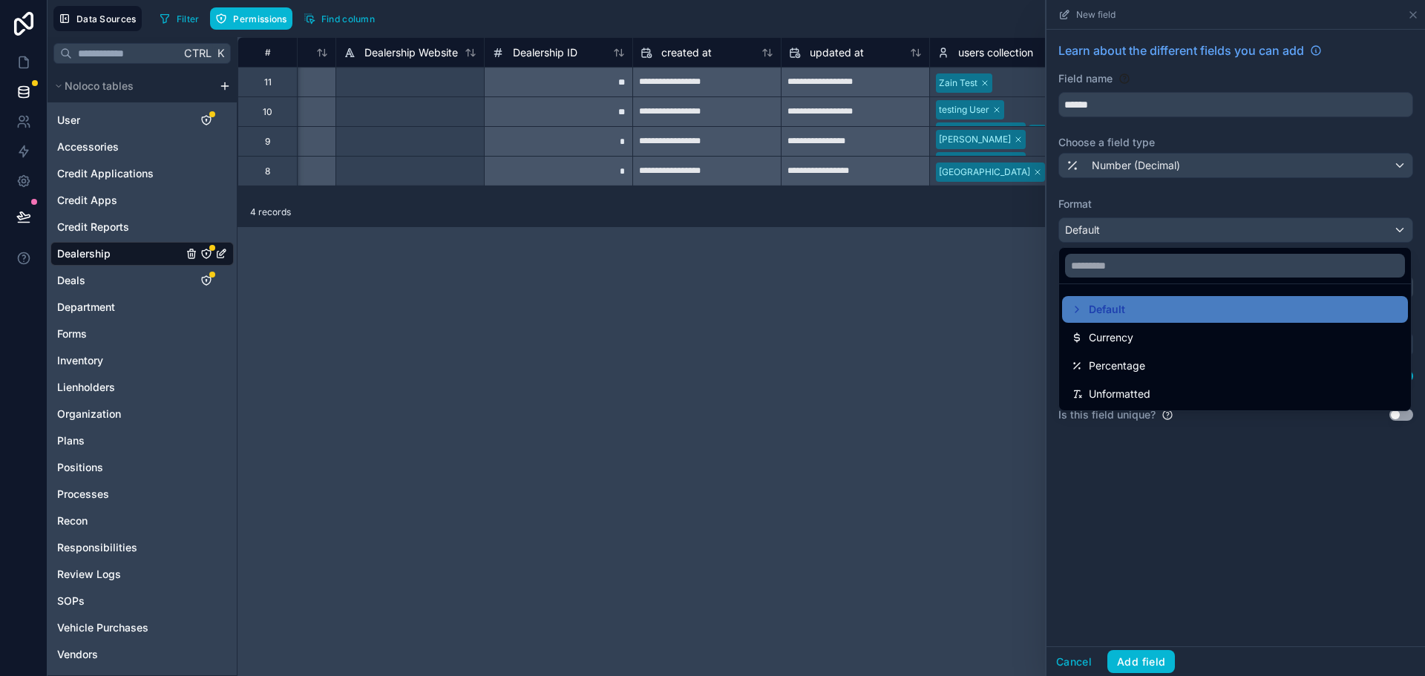
click at [1197, 521] on div at bounding box center [1235, 338] width 378 height 676
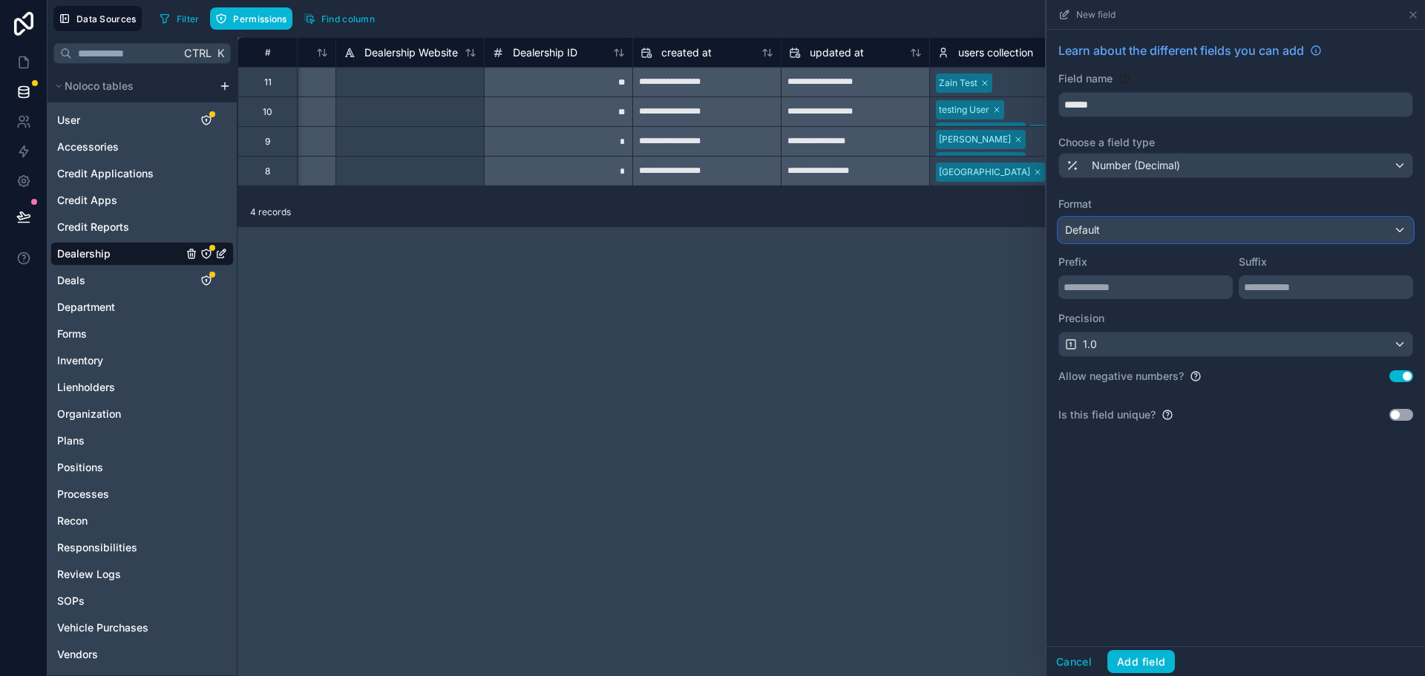
click at [1131, 233] on div "Default" at bounding box center [1235, 230] width 353 height 24
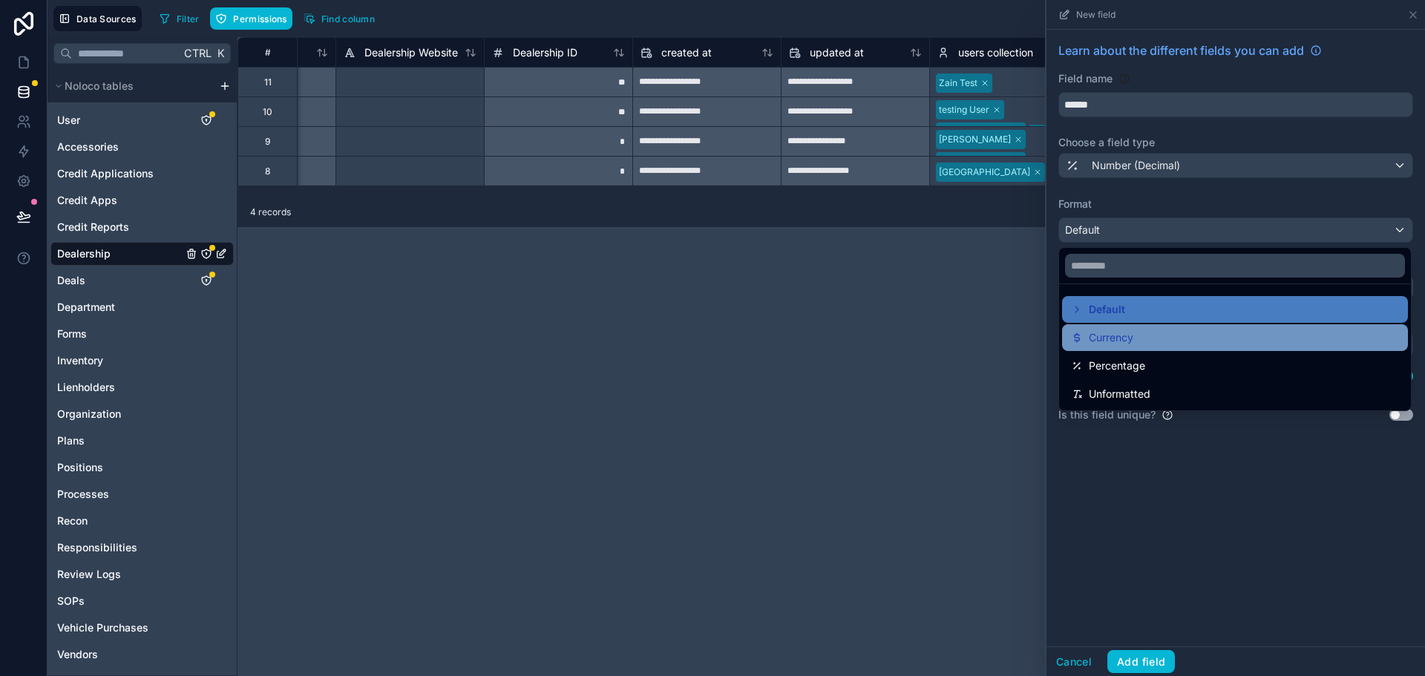
click at [1143, 342] on div "Currency" at bounding box center [1235, 338] width 328 height 18
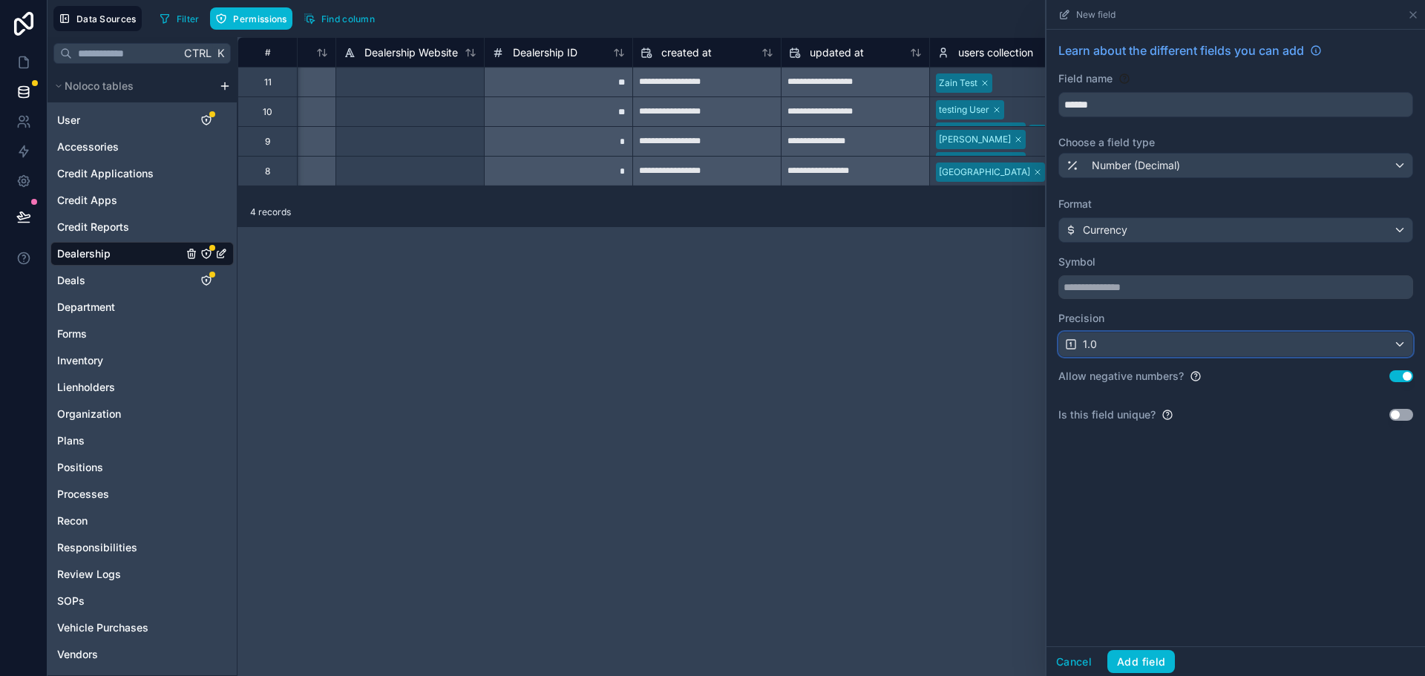
click at [1116, 348] on div "1.0" at bounding box center [1235, 344] width 353 height 24
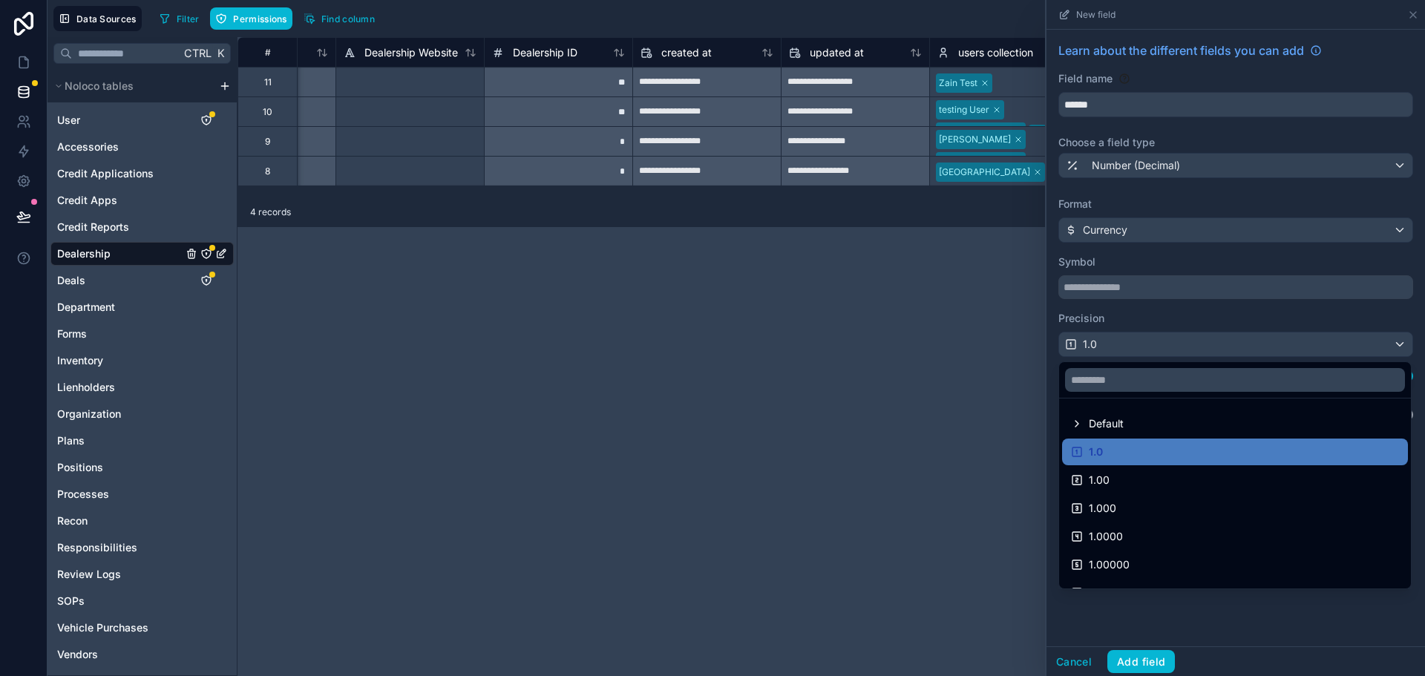
click at [1116, 348] on div at bounding box center [1235, 338] width 378 height 676
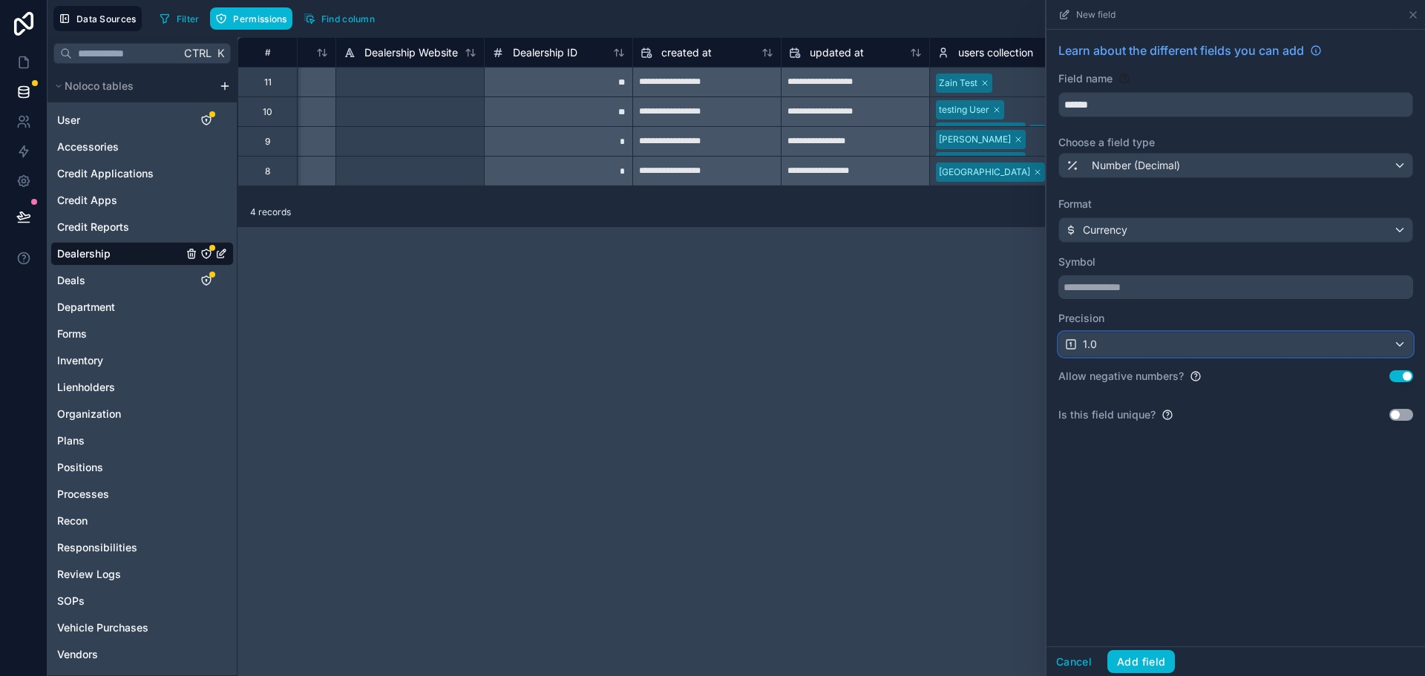
click at [1137, 344] on div "1.0" at bounding box center [1235, 344] width 353 height 24
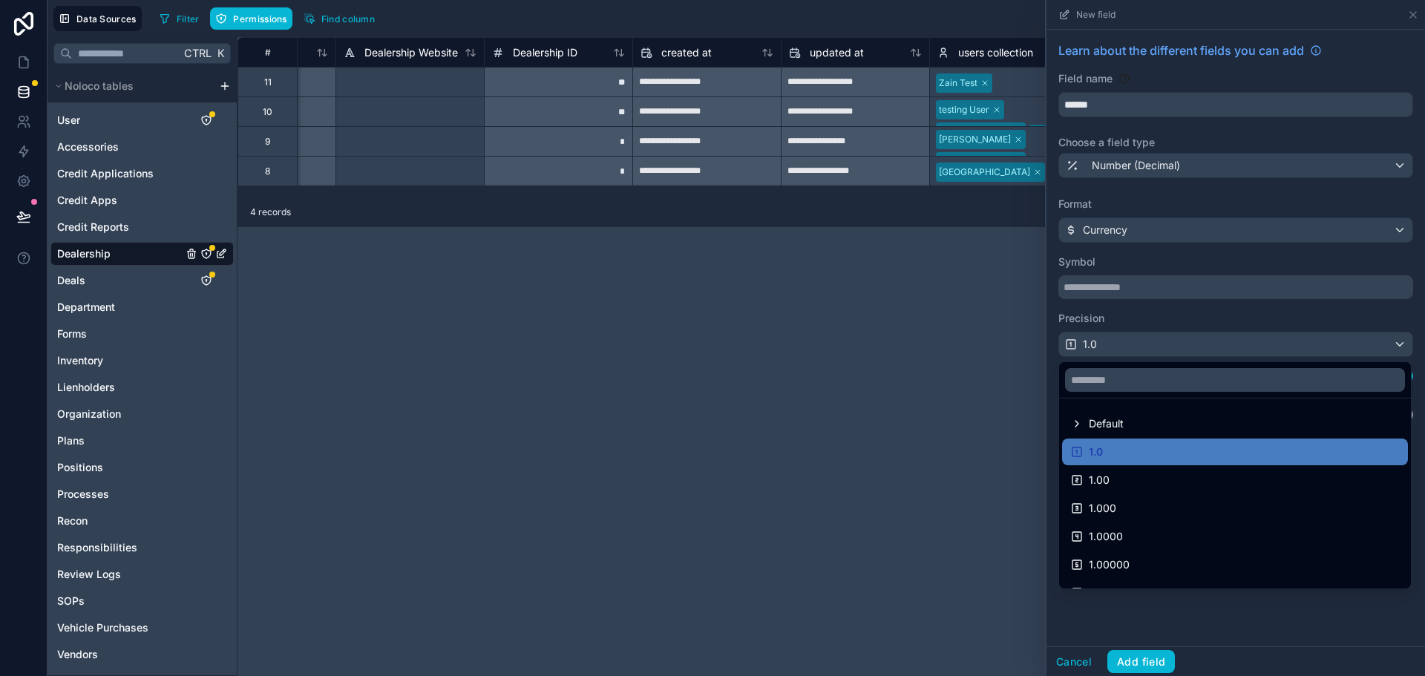
click at [1137, 344] on div at bounding box center [1235, 338] width 378 height 676
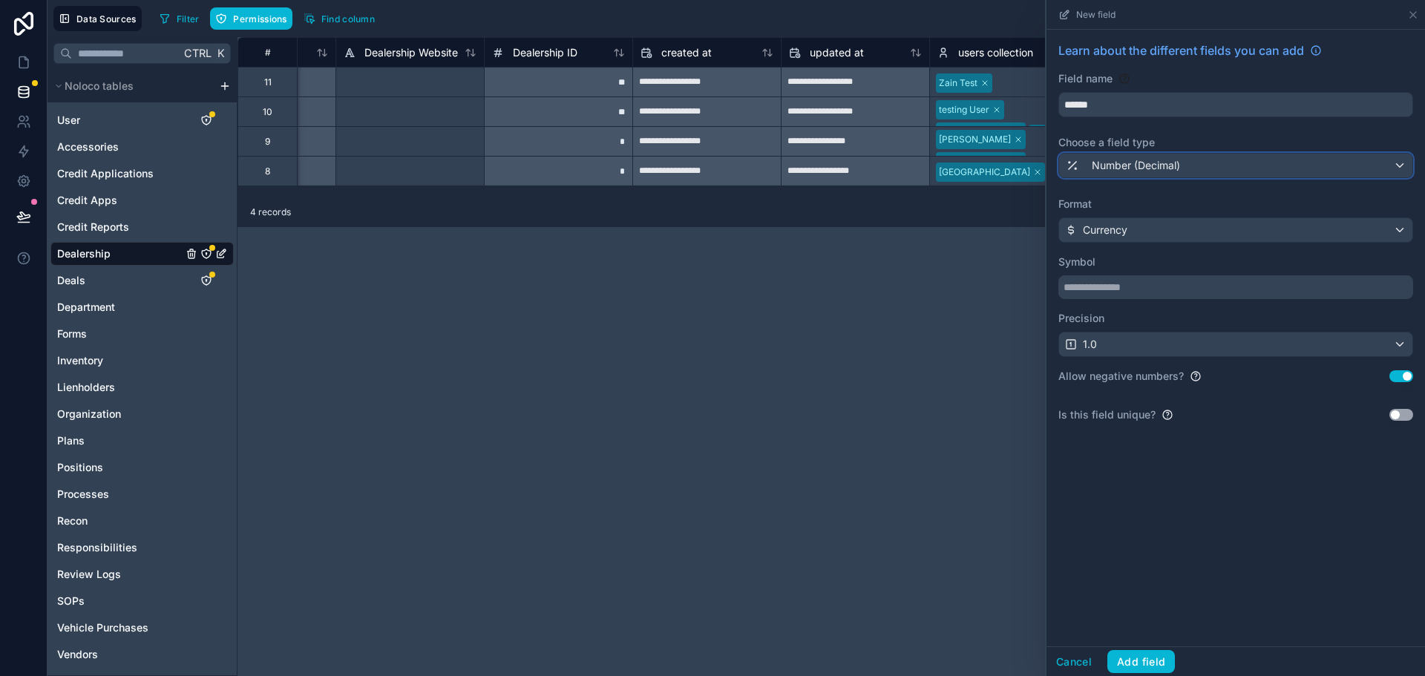
click at [1140, 167] on span "Number (Decimal)" at bounding box center [1135, 165] width 88 height 15
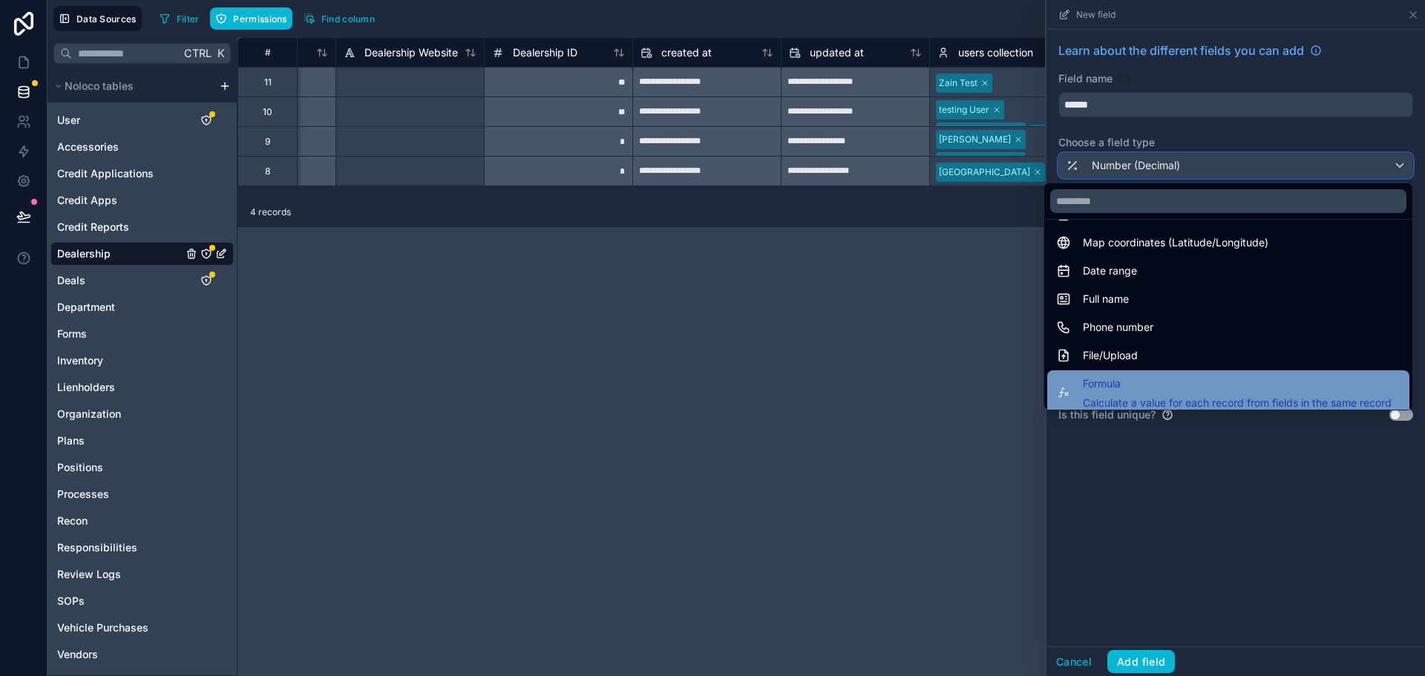
scroll to position [297, 0]
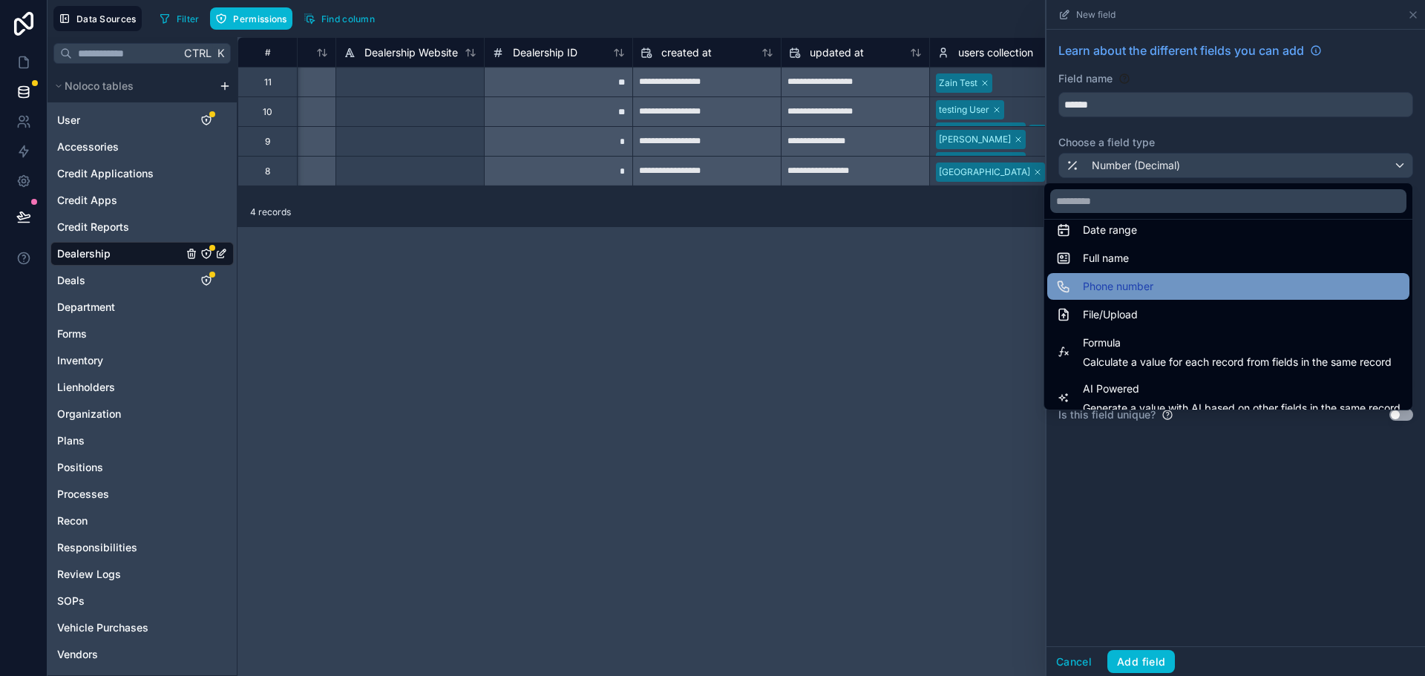
click at [1178, 286] on div "Phone number" at bounding box center [1228, 286] width 344 height 18
type input "**********"
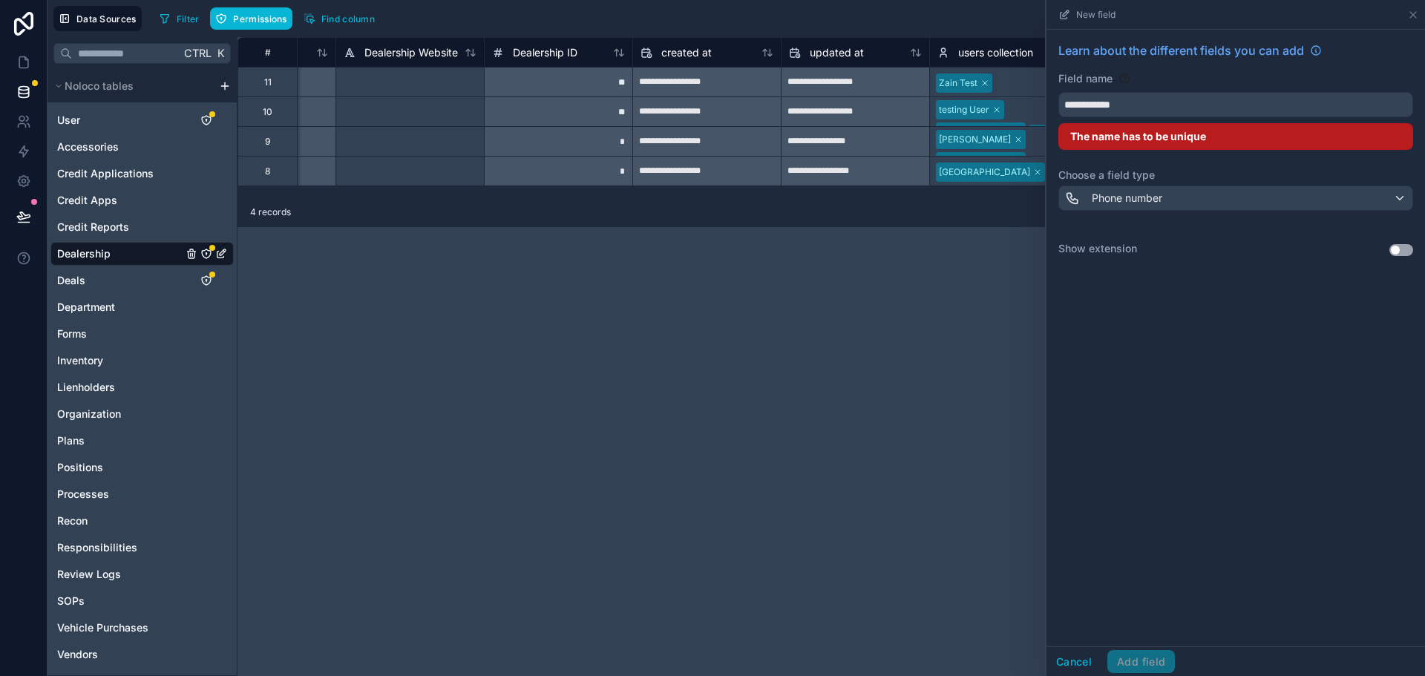
click at [1229, 321] on div "**********" at bounding box center [1235, 338] width 378 height 617
click at [1295, 197] on div "Phone number" at bounding box center [1235, 198] width 353 height 24
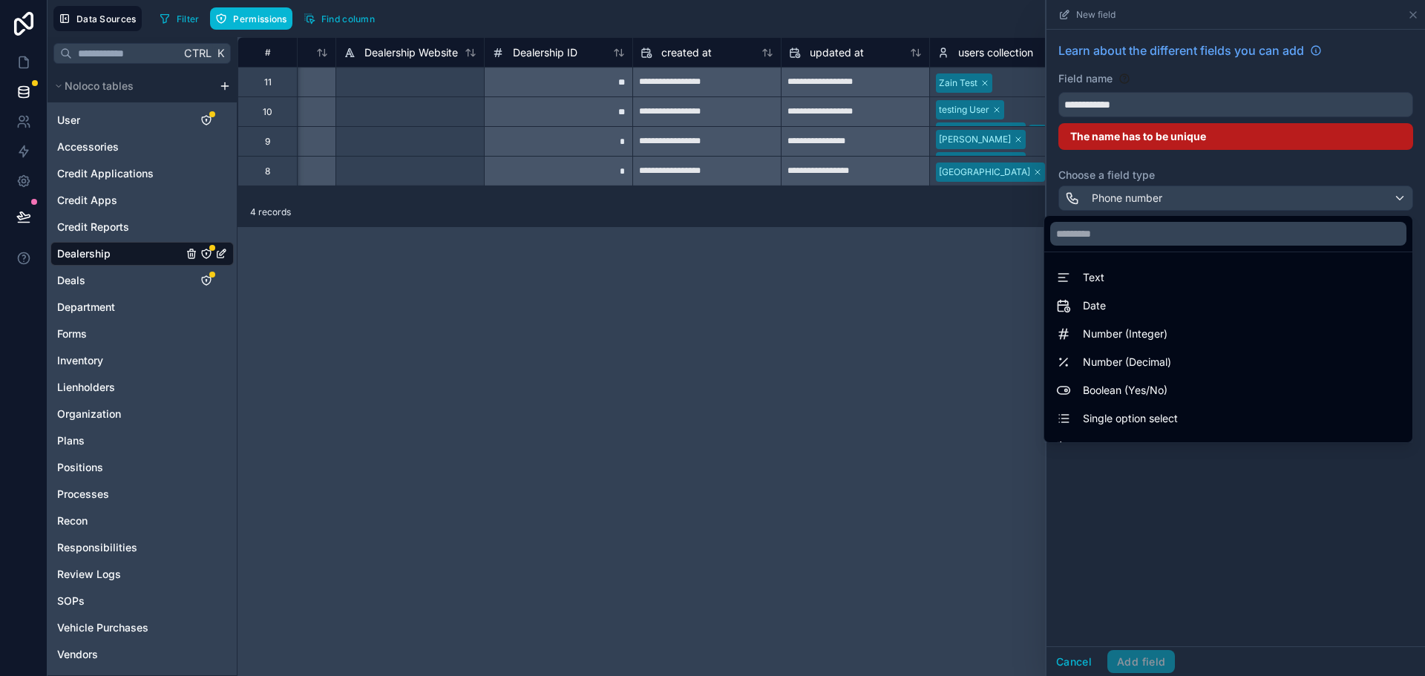
click at [1295, 197] on div at bounding box center [1235, 338] width 378 height 676
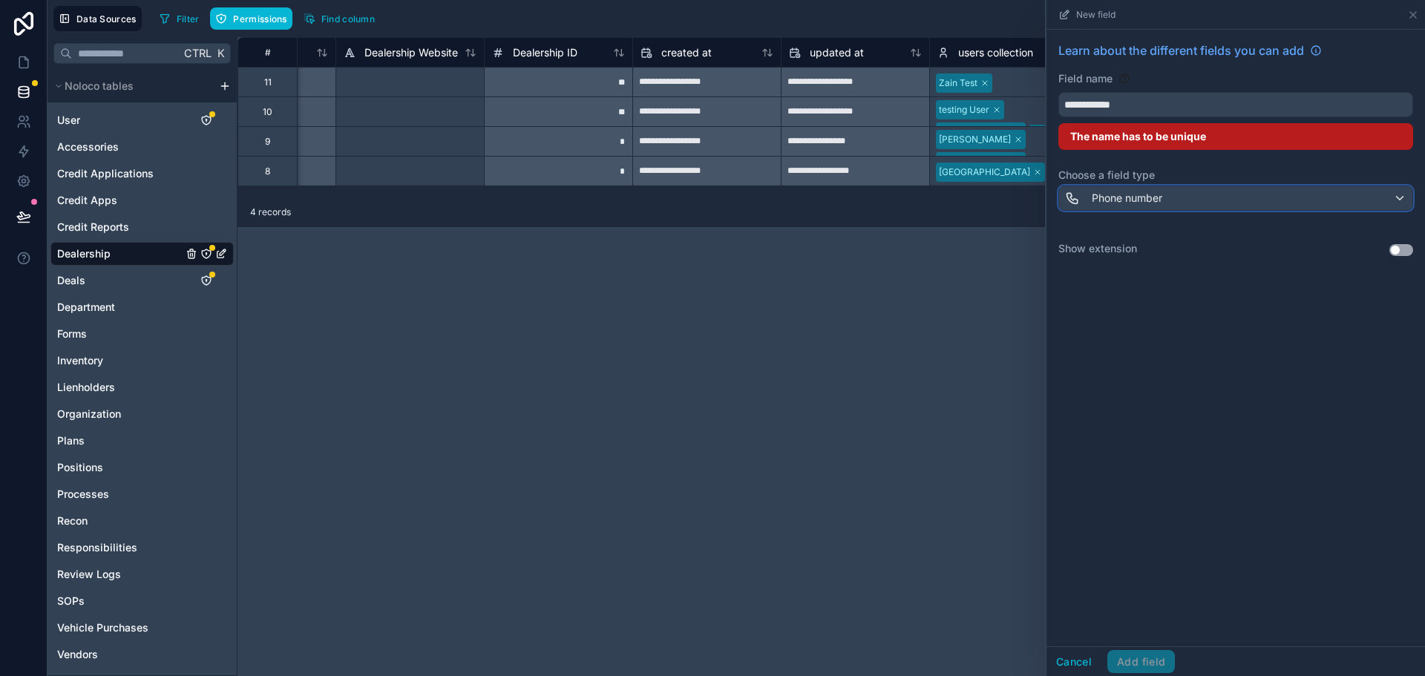
click at [1125, 203] on span "Phone number" at bounding box center [1126, 198] width 70 height 15
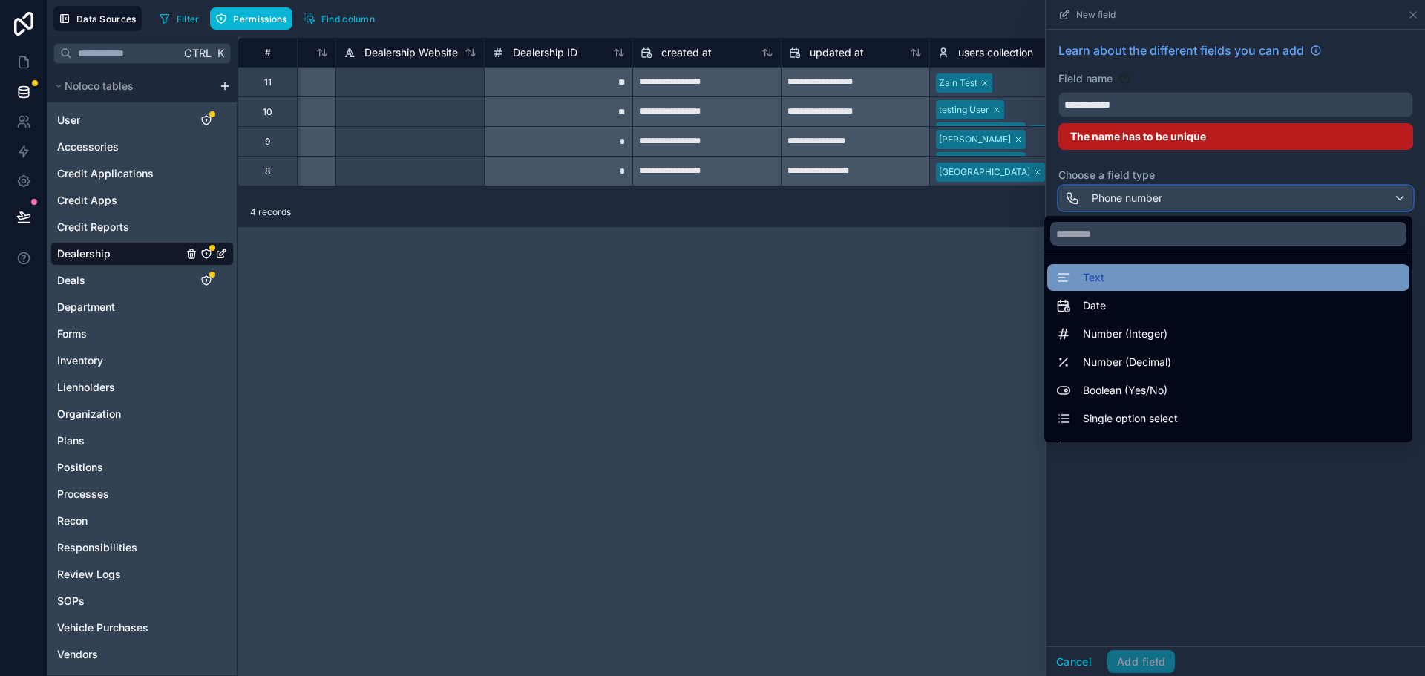
scroll to position [430, 0]
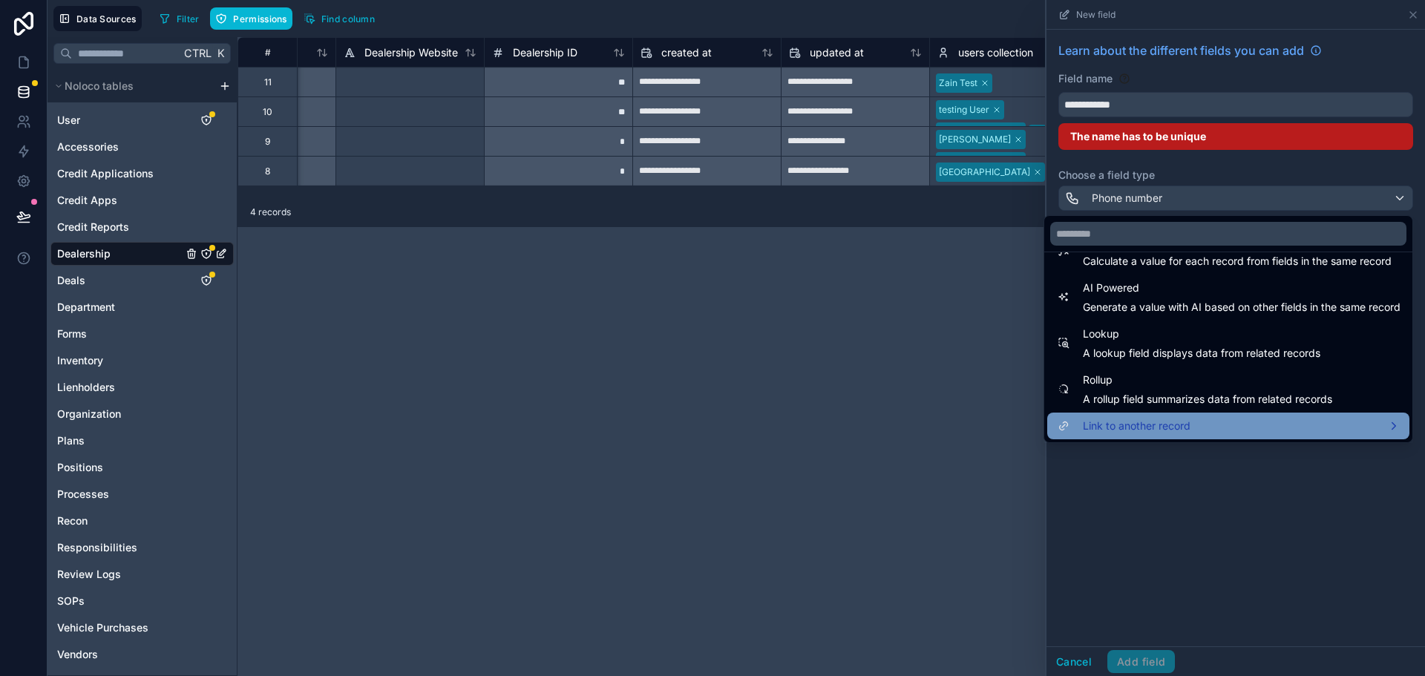
click at [1180, 428] on div "Link to another record" at bounding box center [1228, 426] width 344 height 18
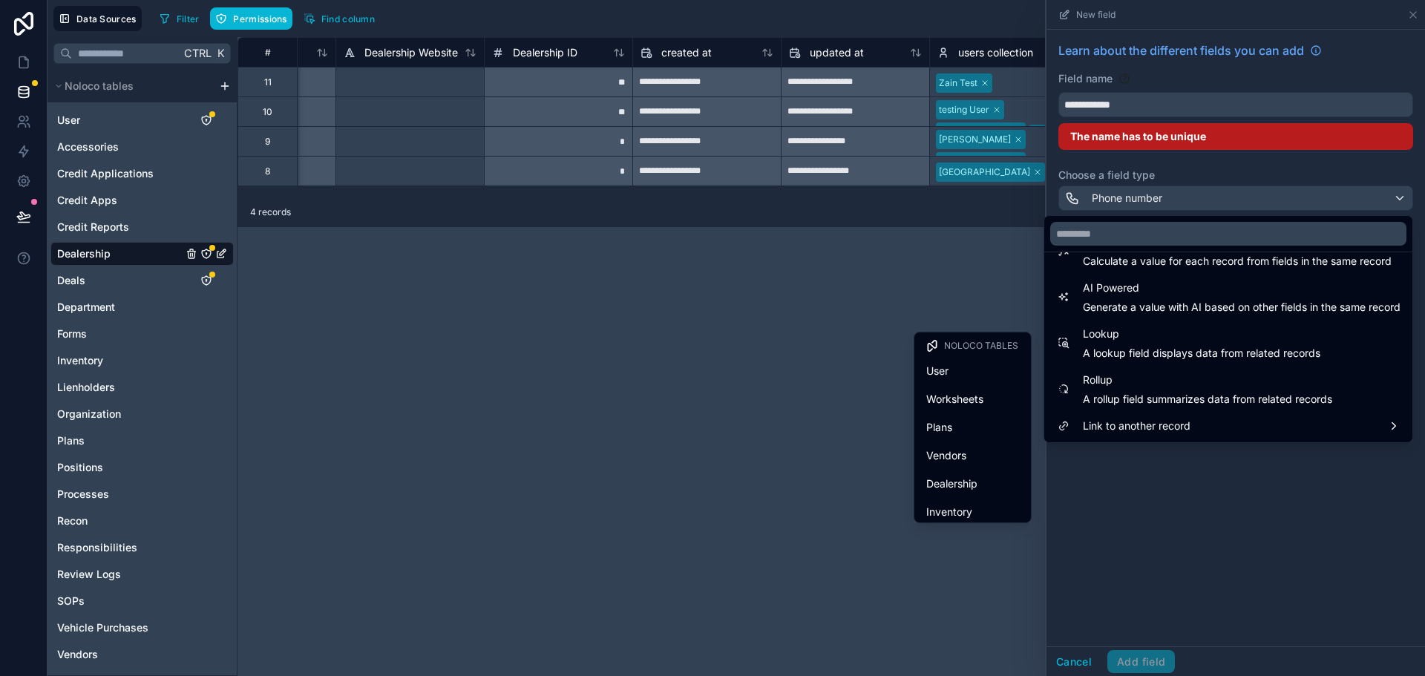
click at [1173, 520] on div at bounding box center [1235, 338] width 378 height 676
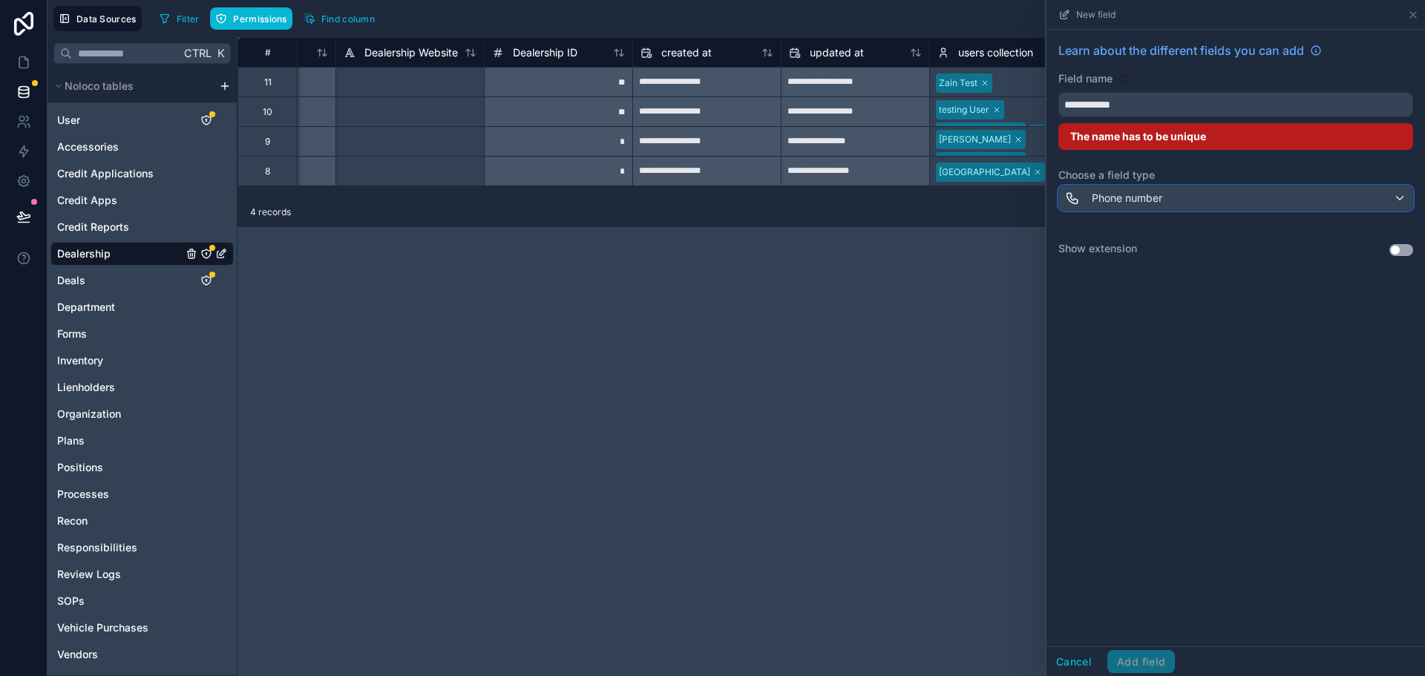
click at [1175, 197] on div "Phone number" at bounding box center [1235, 198] width 353 height 24
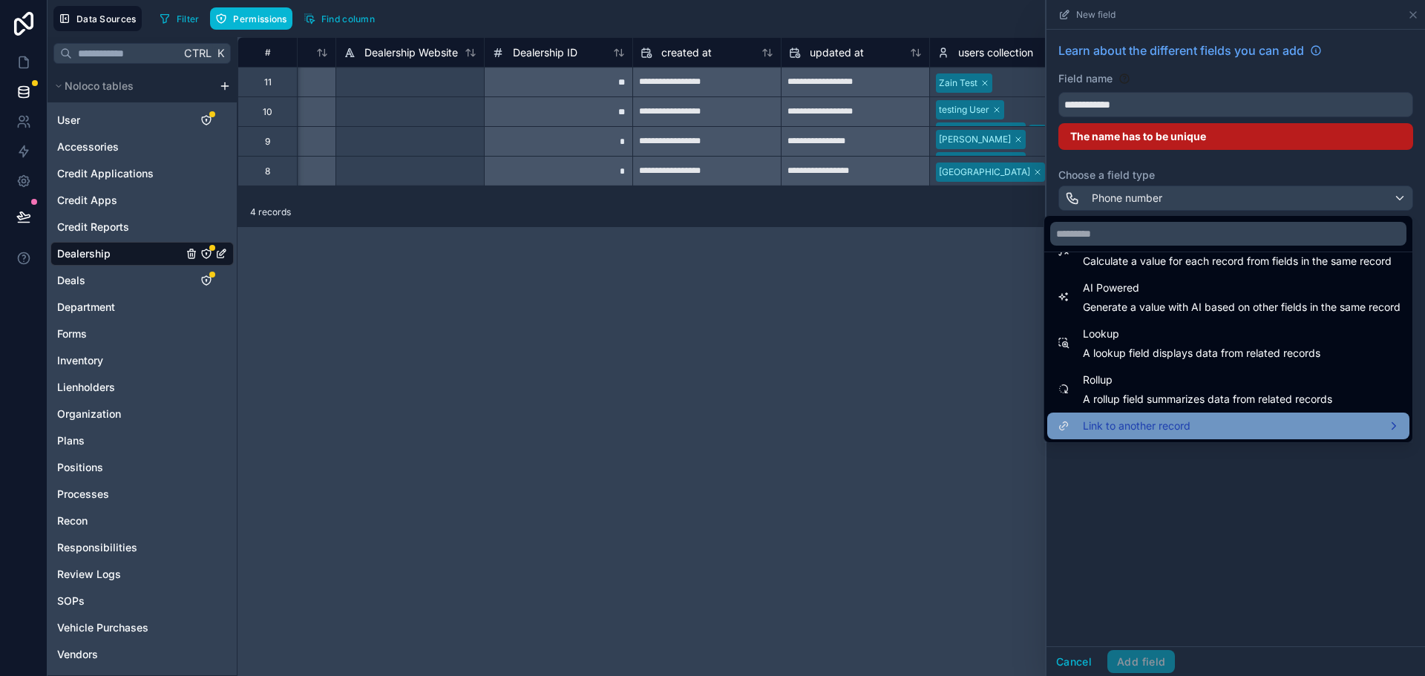
click at [1146, 429] on span "Link to another record" at bounding box center [1137, 426] width 108 height 18
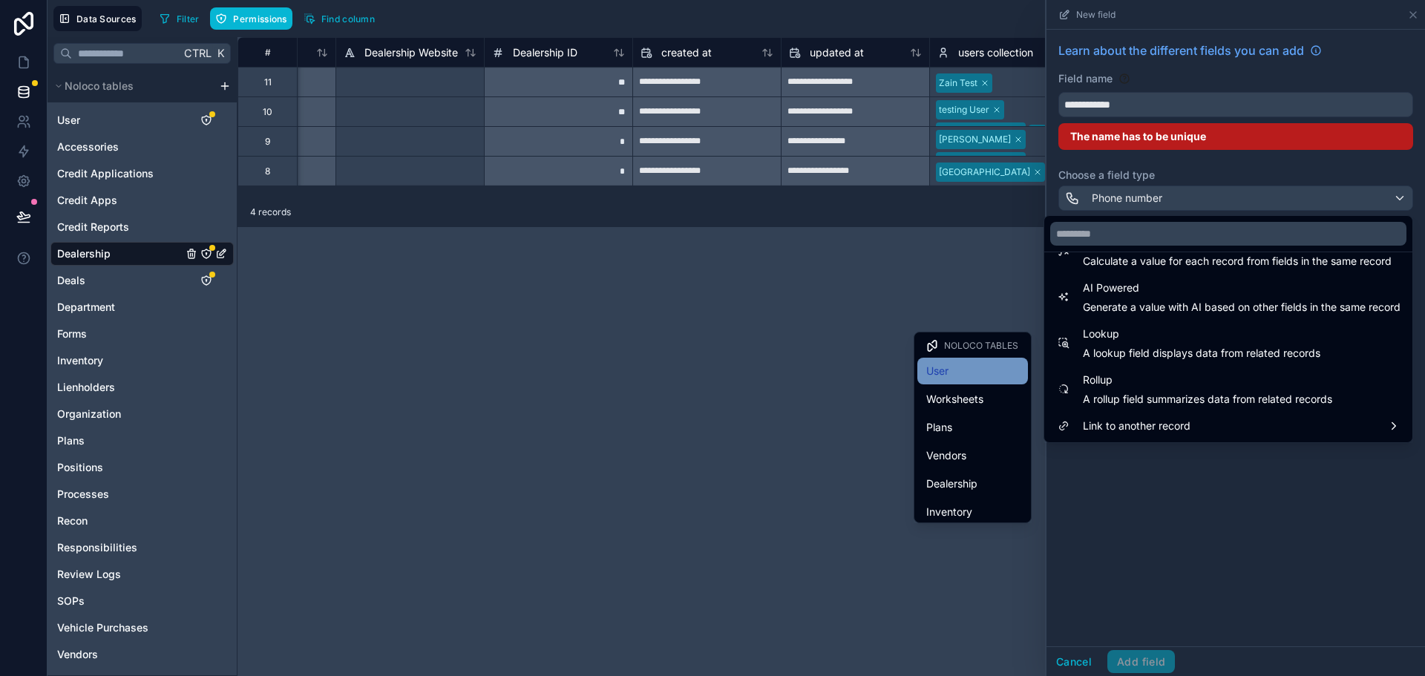
click at [959, 378] on div "User" at bounding box center [972, 371] width 93 height 18
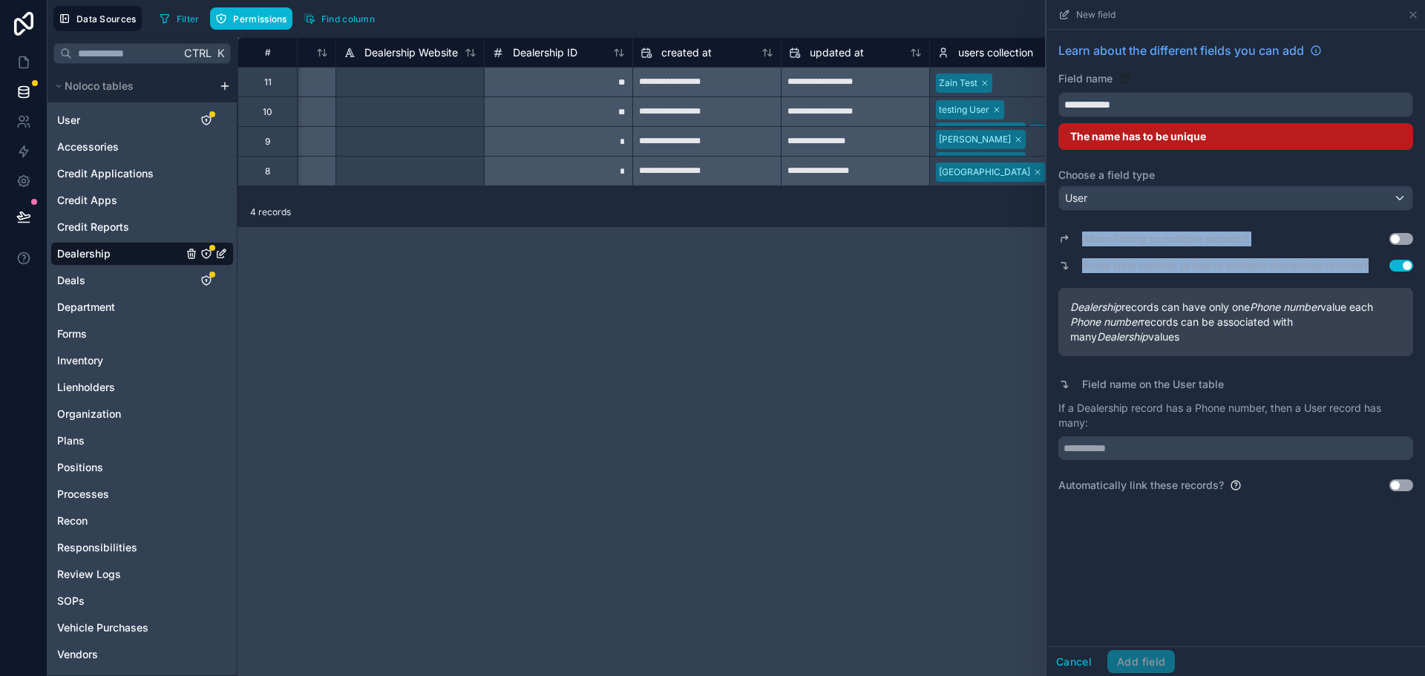
drag, startPoint x: 1079, startPoint y: 236, endPoint x: 1370, endPoint y: 265, distance: 292.3
click at [1370, 265] on div "Allow linking to multiple records? Use setting Allow User records to link to mu…" at bounding box center [1235, 252] width 355 height 47
copy div "Allow linking to multiple records? Use setting Allow User records to link to mu…"
drag, startPoint x: 1175, startPoint y: 342, endPoint x: 1065, endPoint y: 307, distance: 114.5
click at [1065, 307] on div "Dealership records can have only one Phone number value each Phone number recor…" at bounding box center [1235, 322] width 355 height 68
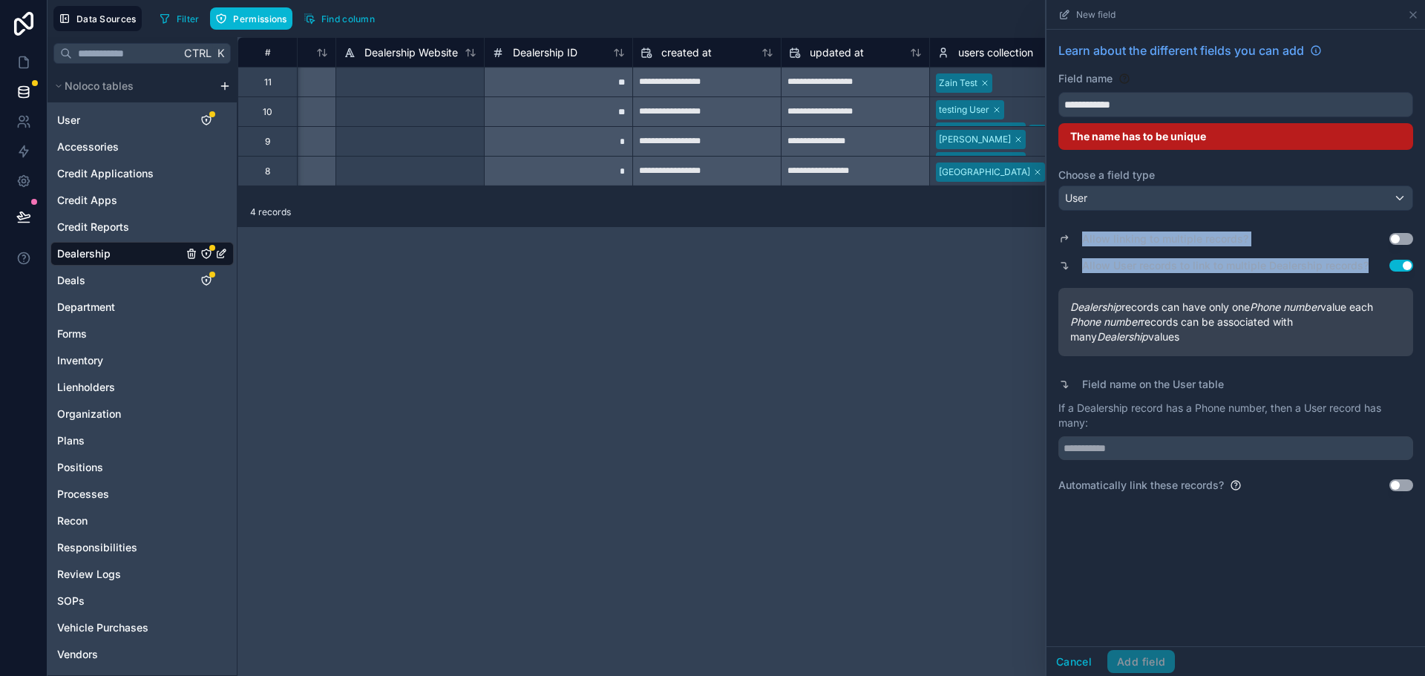
copy div "Dealership records can have only one Phone number value each Phone number recor…"
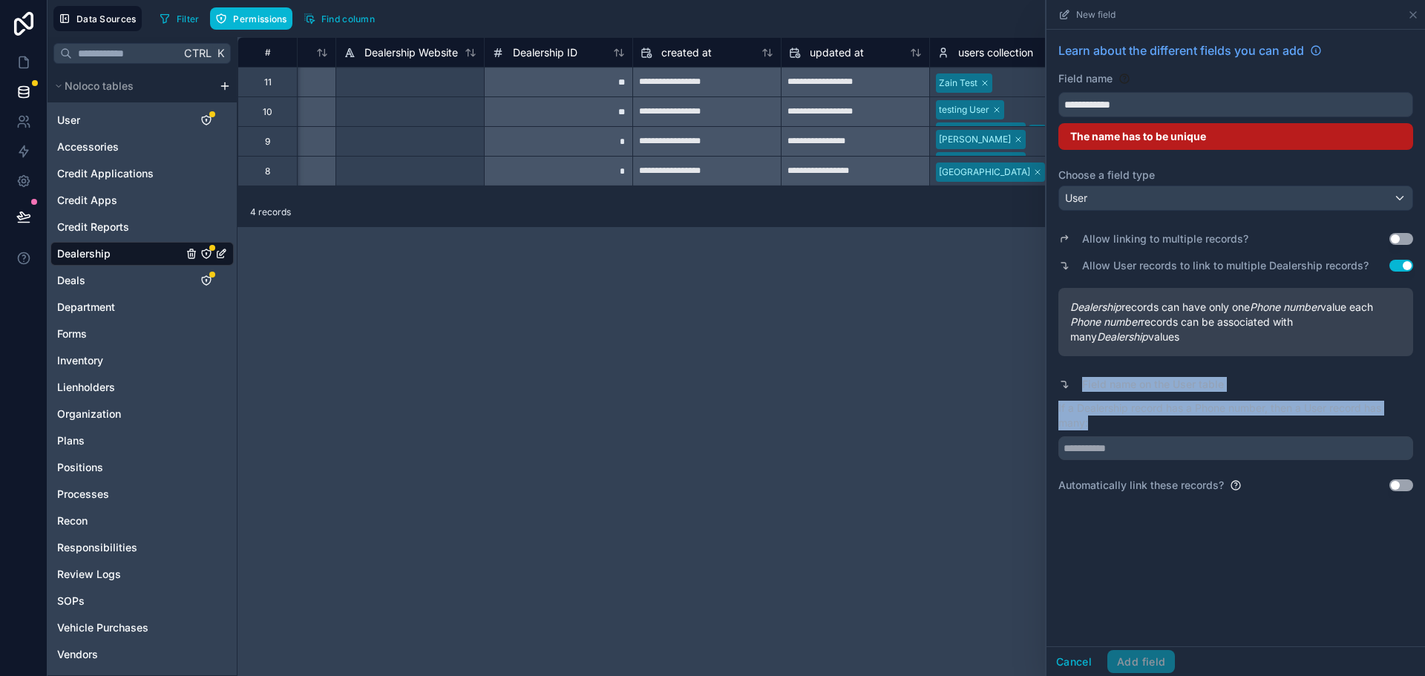
drag, startPoint x: 1060, startPoint y: 378, endPoint x: 1141, endPoint y: 427, distance: 94.2
click at [1141, 427] on div "Allow linking to multiple records? Use setting Allow User records to link to mu…" at bounding box center [1235, 355] width 355 height 276
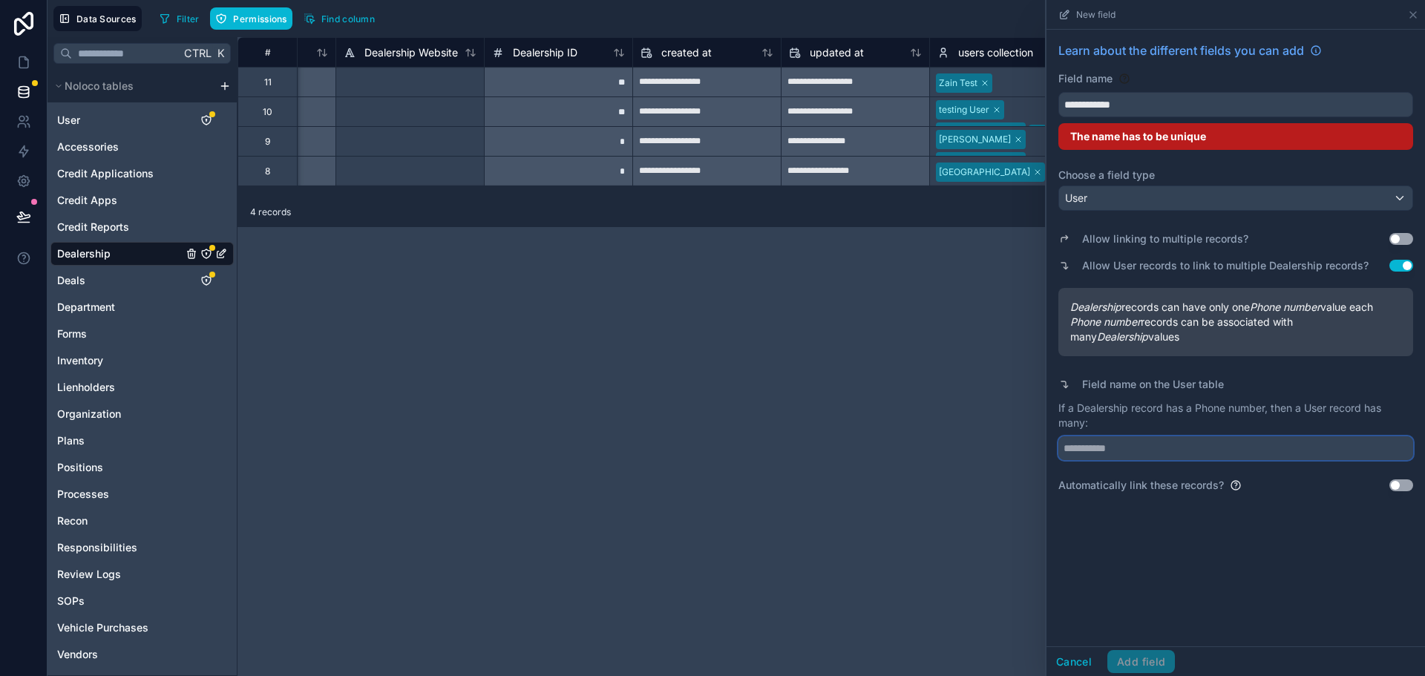
click at [1143, 445] on input "text" at bounding box center [1235, 448] width 355 height 24
drag, startPoint x: 1058, startPoint y: 406, endPoint x: 1178, endPoint y: 426, distance: 121.9
click at [1178, 426] on p "If a Dealership record has a Phone number, then a User record has many:" at bounding box center [1235, 416] width 355 height 30
click at [1135, 449] on input "text" at bounding box center [1235, 448] width 355 height 24
drag, startPoint x: 1230, startPoint y: 386, endPoint x: 1082, endPoint y: 383, distance: 148.4
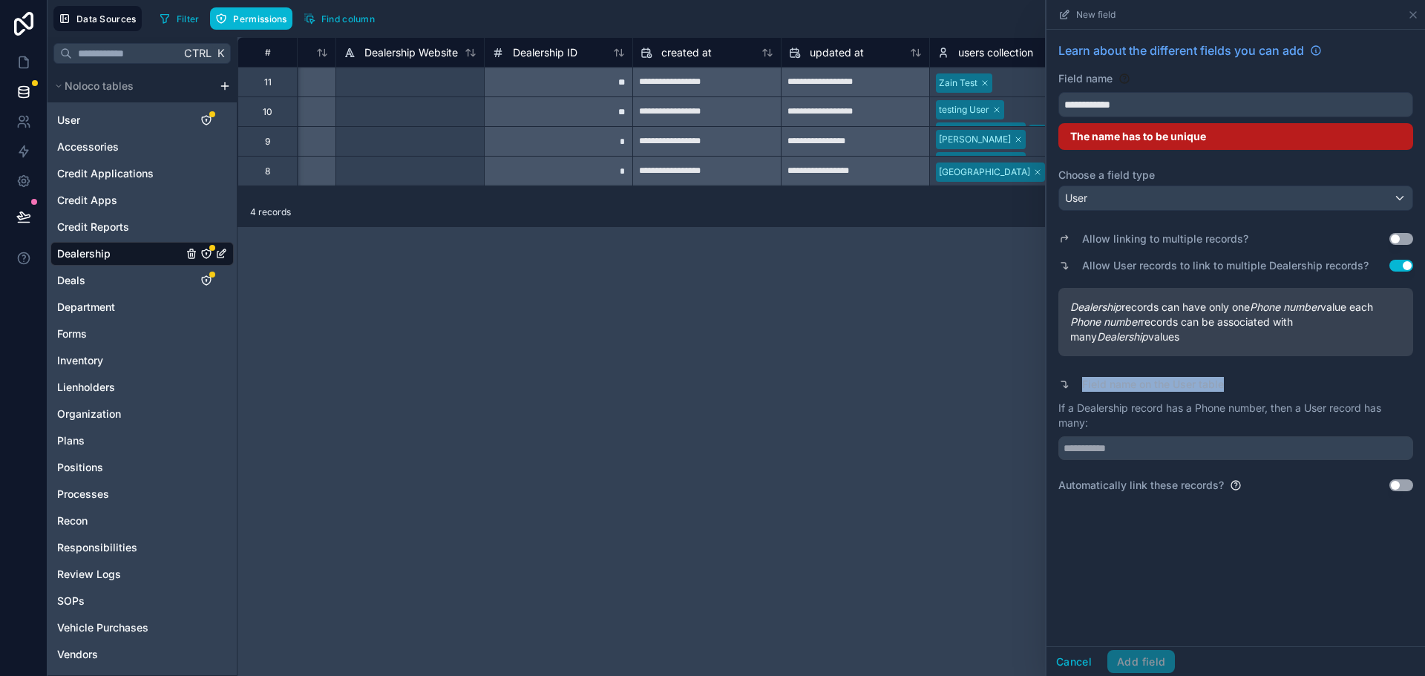
click at [1082, 383] on div "Field name on the User table" at bounding box center [1235, 384] width 355 height 21
copy label "Field name on the User table"
